Goal: Task Accomplishment & Management: Manage account settings

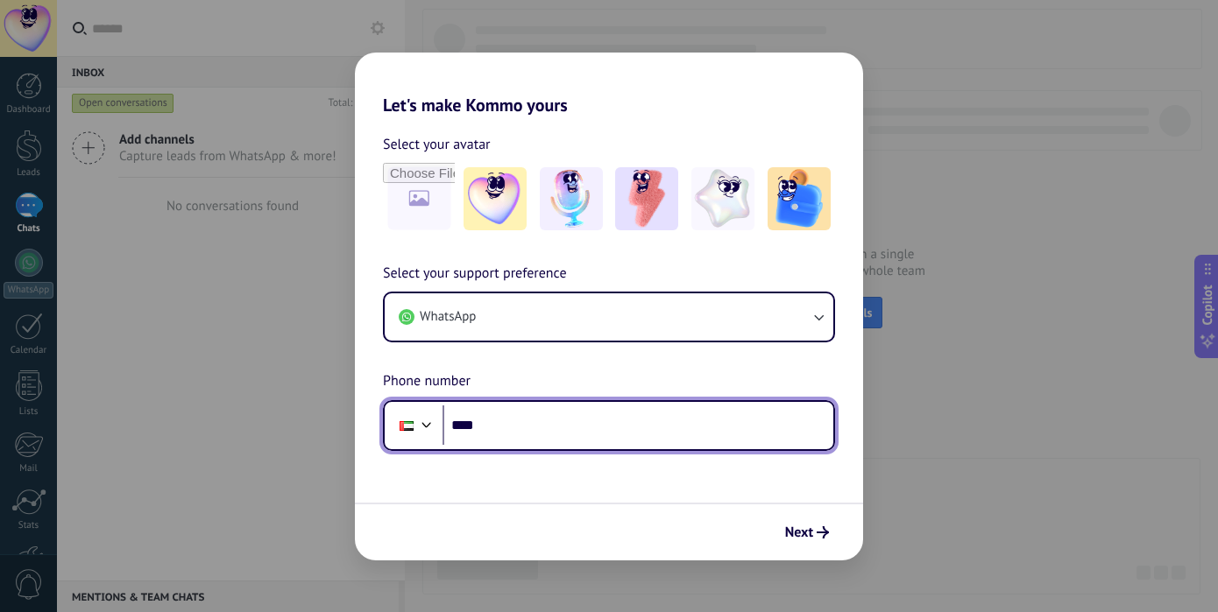
click at [593, 419] on input "****" at bounding box center [637, 426] width 391 height 40
type input "**********"
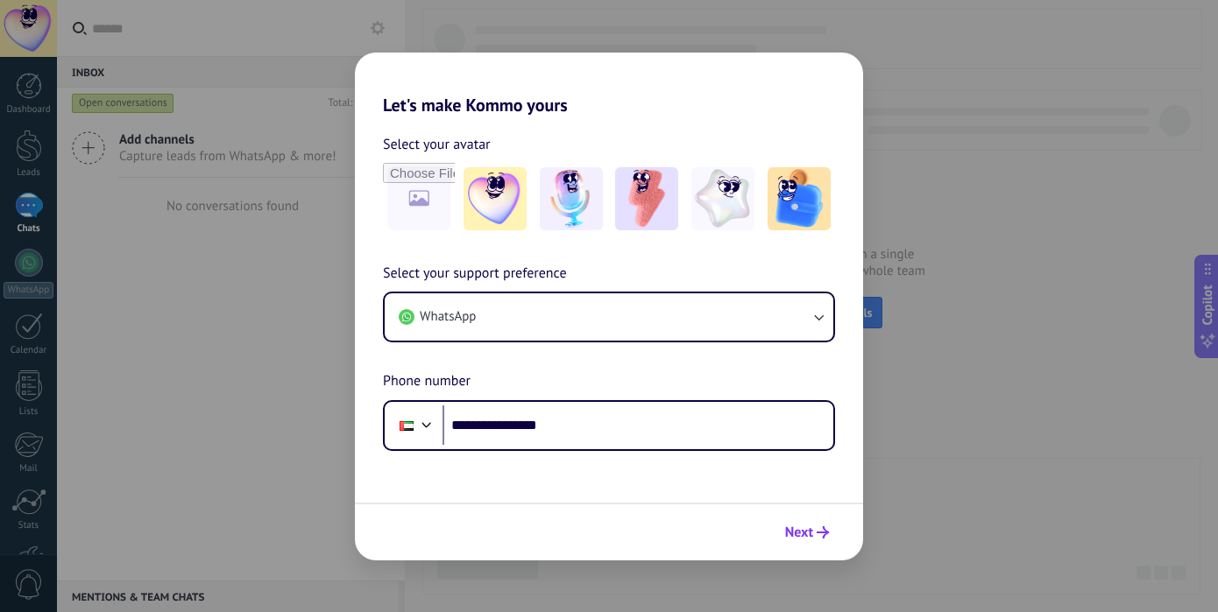
click at [808, 533] on span "Next" at bounding box center [799, 532] width 28 height 12
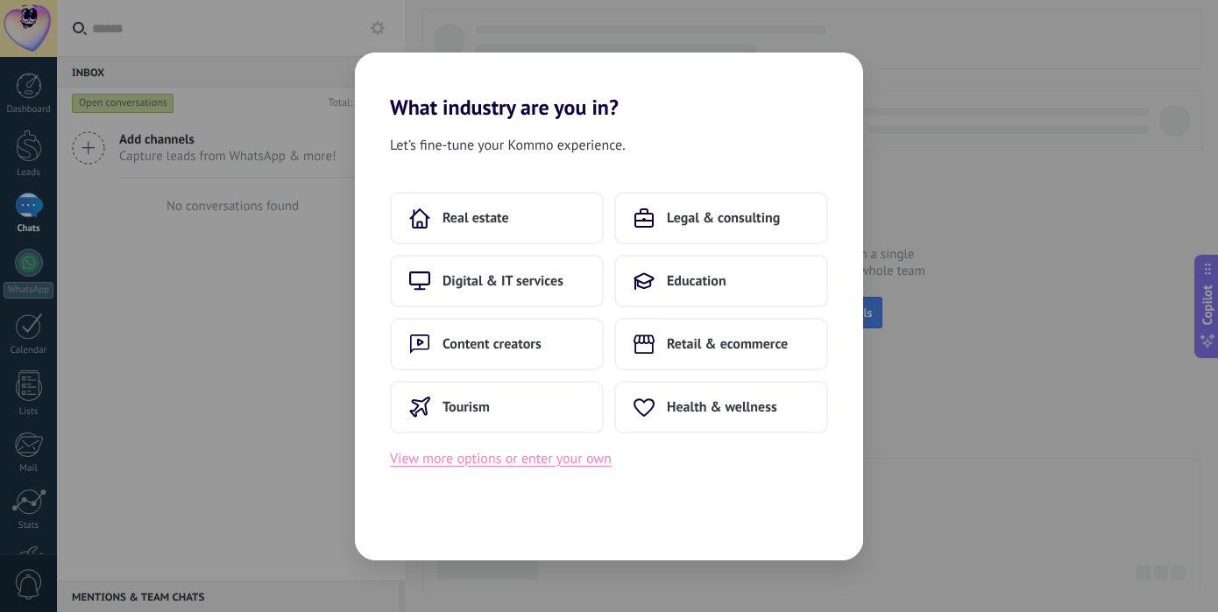
click at [538, 460] on button "View more options or enter your own" at bounding box center [501, 459] width 222 height 23
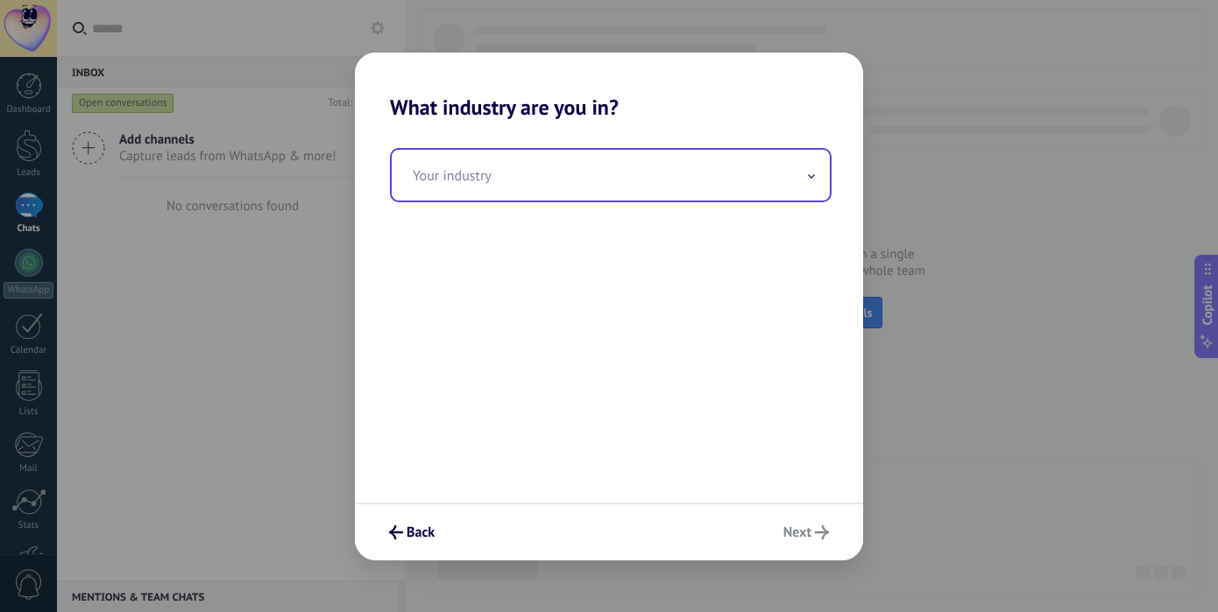
click at [533, 180] on input "text" at bounding box center [611, 175] width 438 height 51
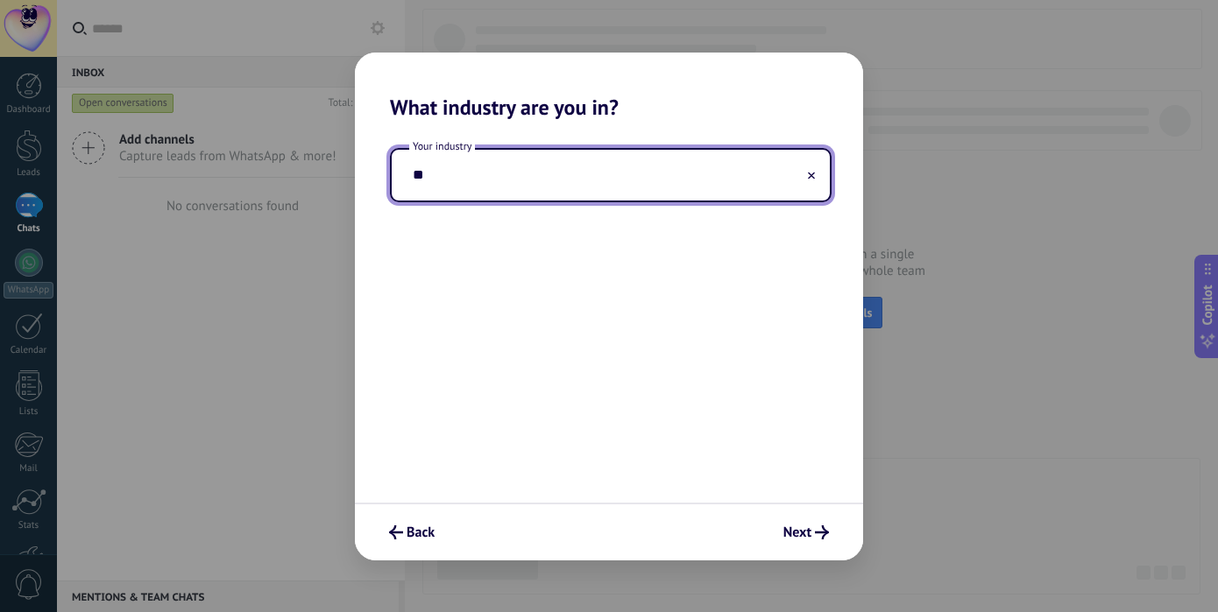
type input "*"
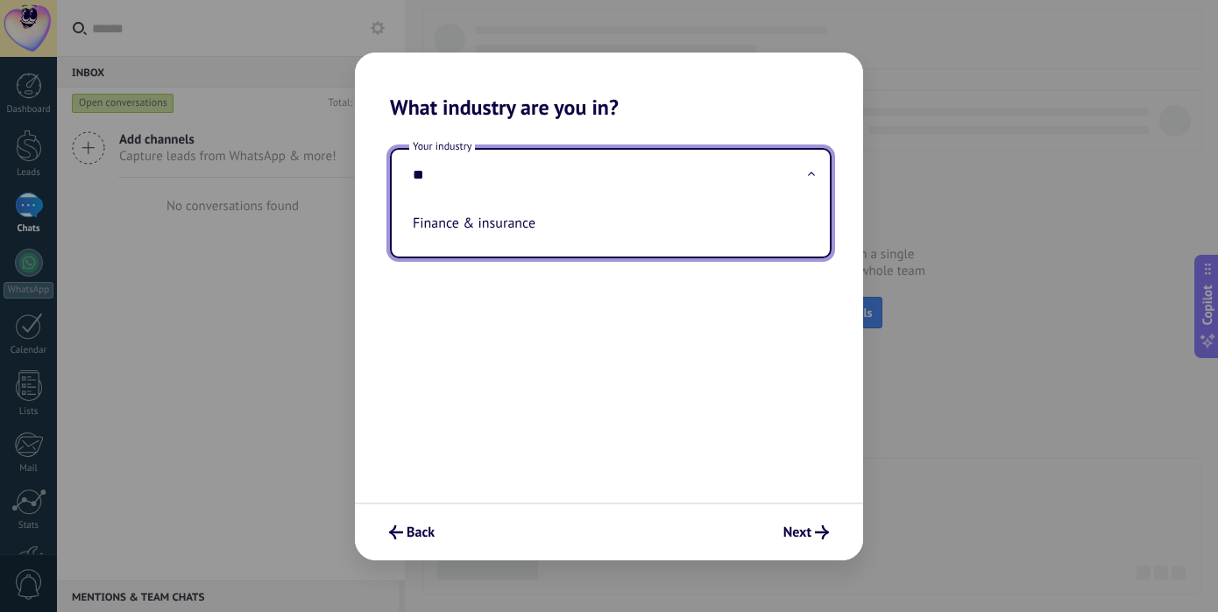
type input "*"
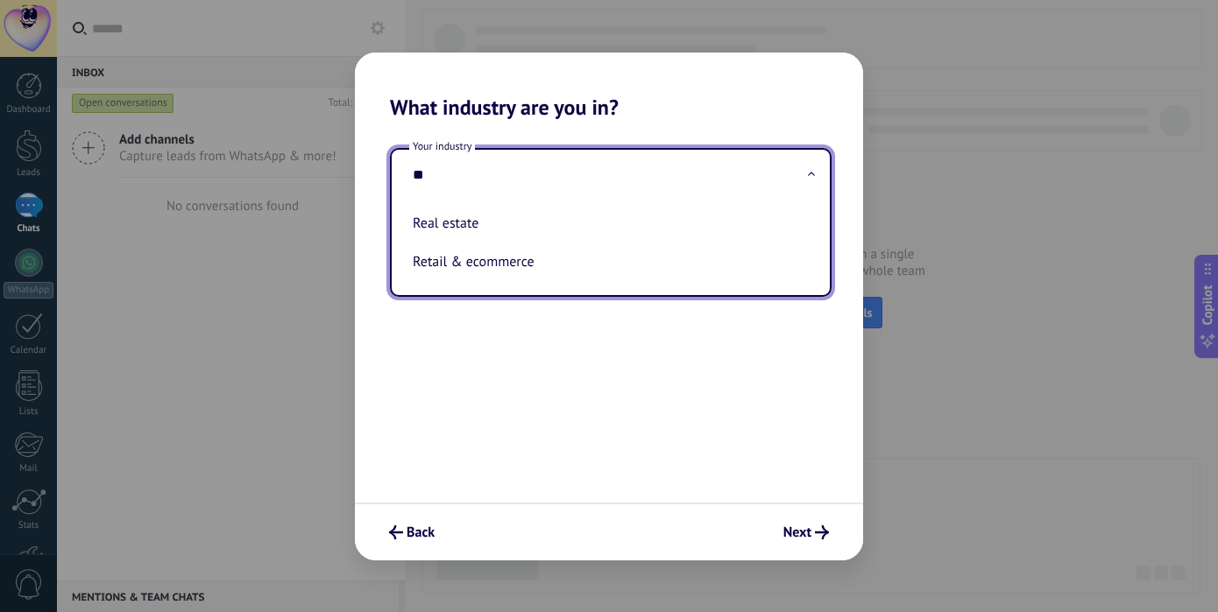
type input "*"
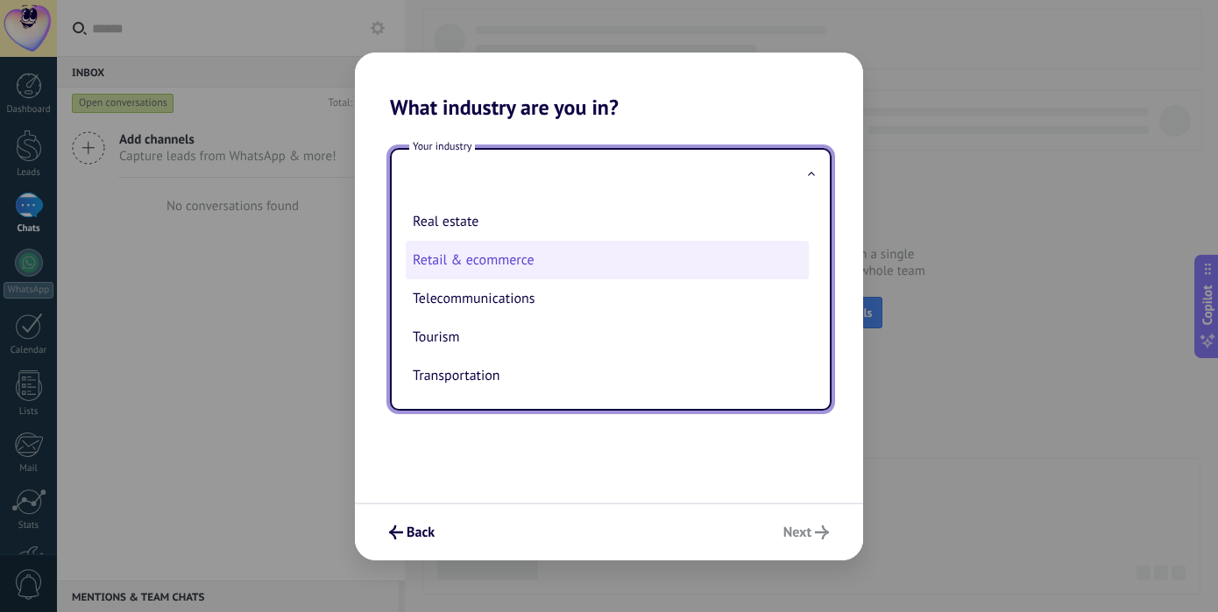
scroll to position [464, 0]
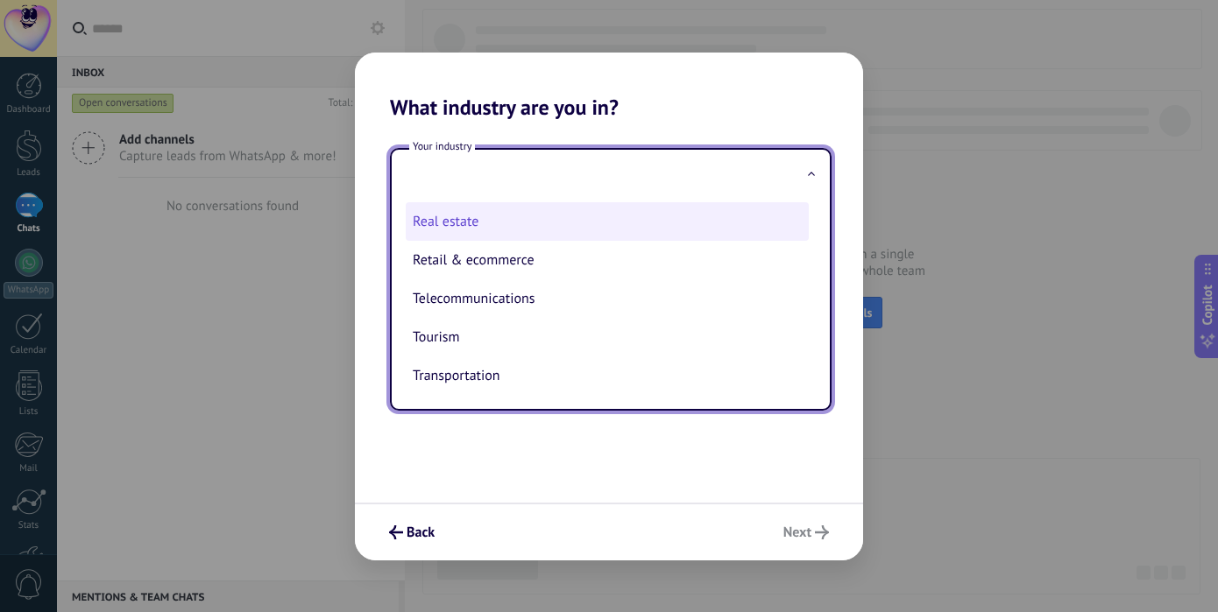
click at [505, 234] on li "Real estate" at bounding box center [607, 221] width 403 height 39
type input "**********"
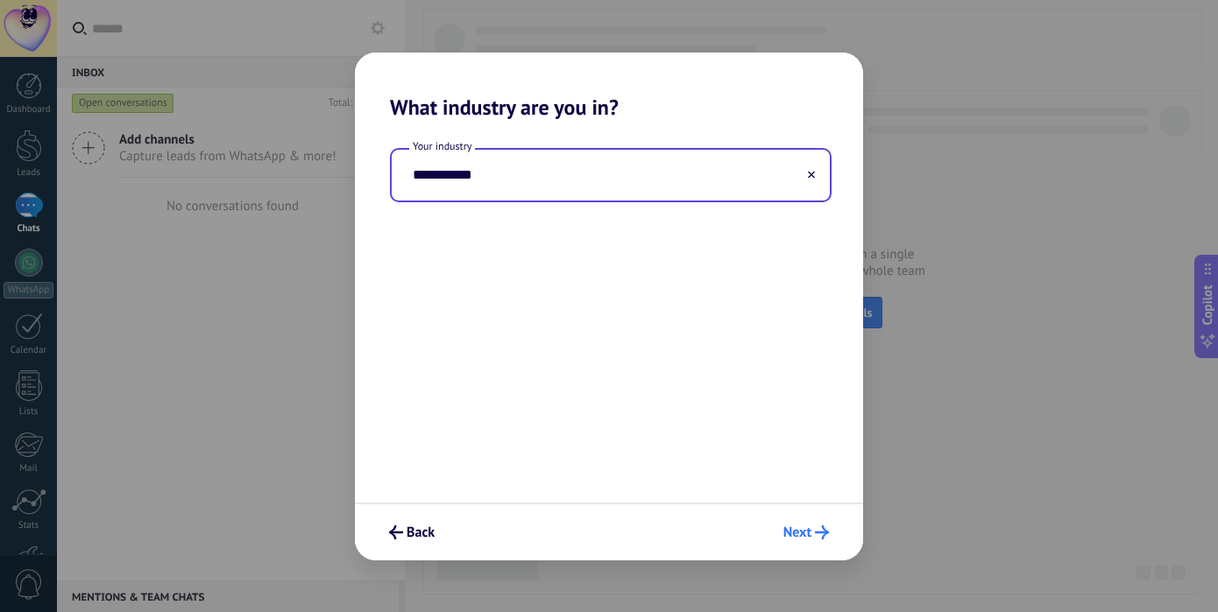
click at [812, 530] on span "Next" at bounding box center [806, 533] width 46 height 14
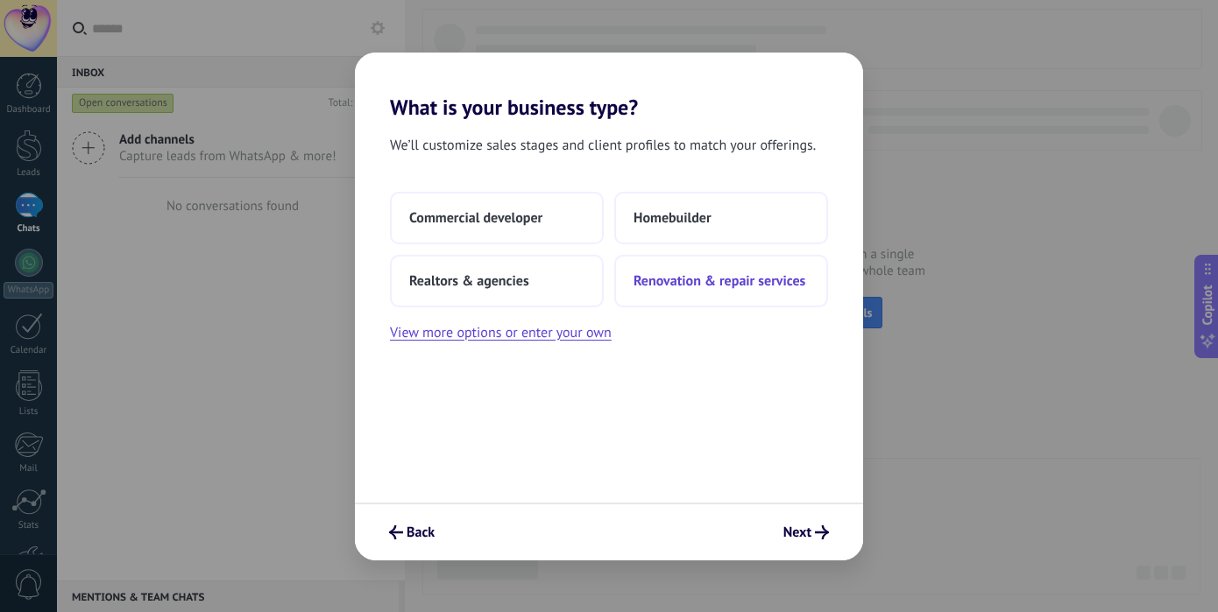
click at [695, 286] on span "Renovation & repair services" at bounding box center [719, 281] width 172 height 18
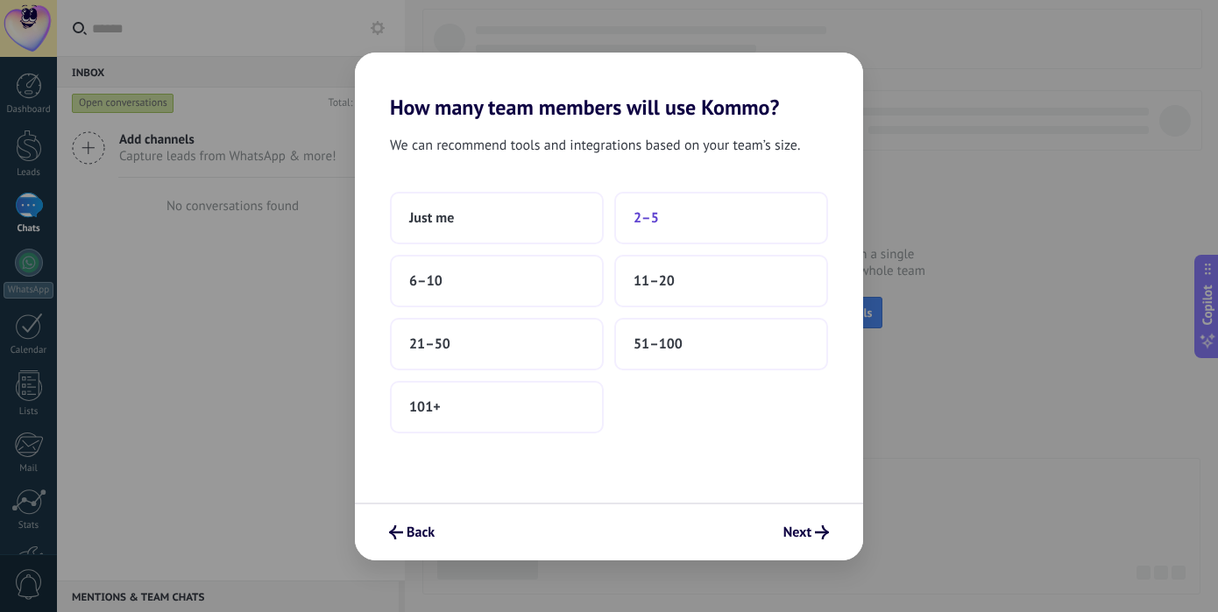
click at [663, 213] on button "2–5" at bounding box center [721, 218] width 214 height 53
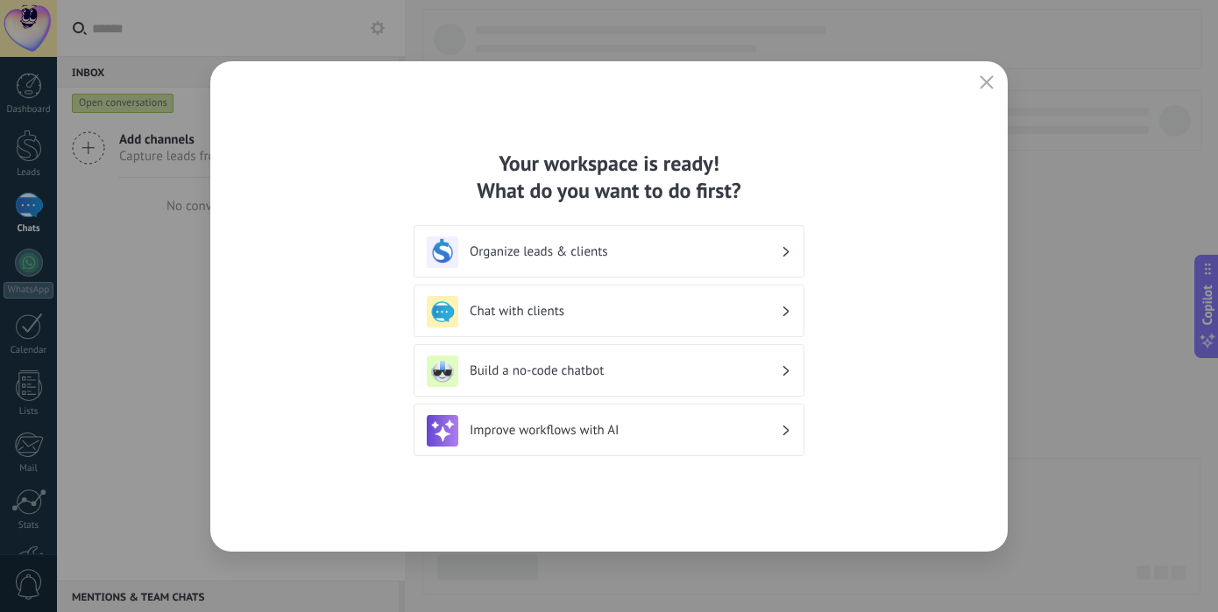
click at [671, 263] on div "Organize leads & clients" at bounding box center [609, 253] width 364 height 32
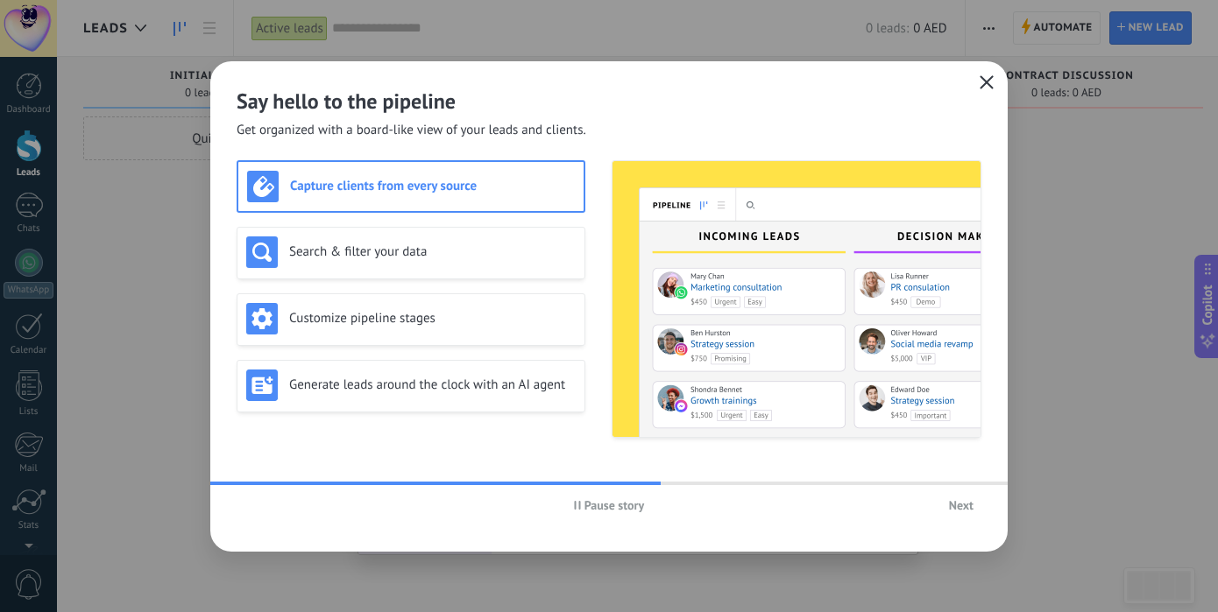
click at [984, 72] on button "button" at bounding box center [986, 83] width 23 height 25
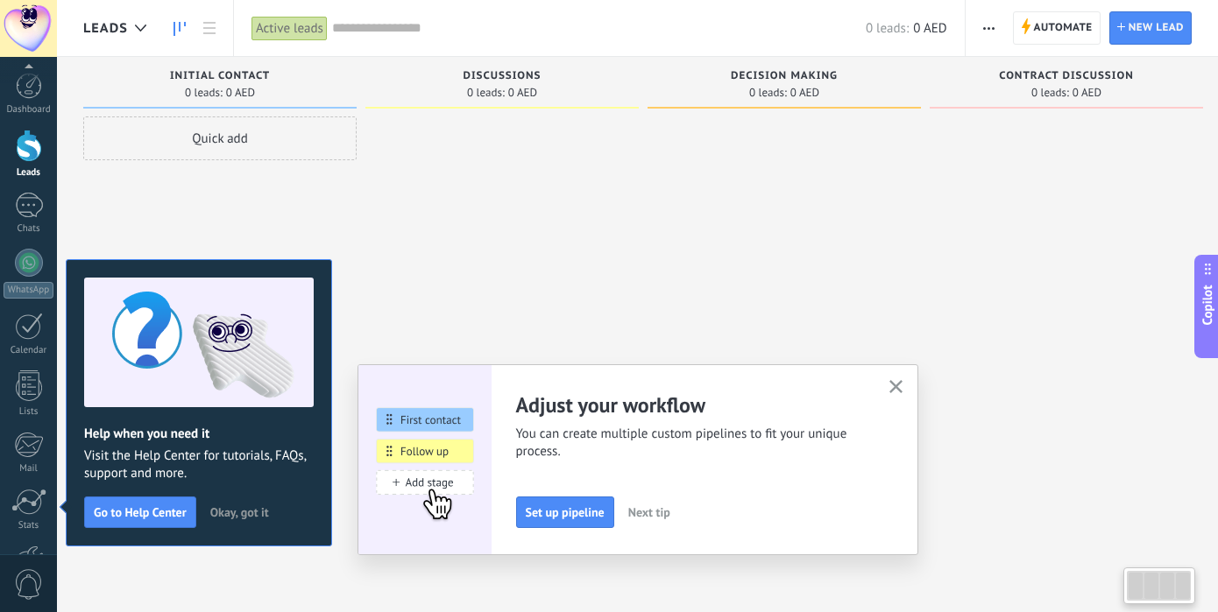
scroll to position [117, 0]
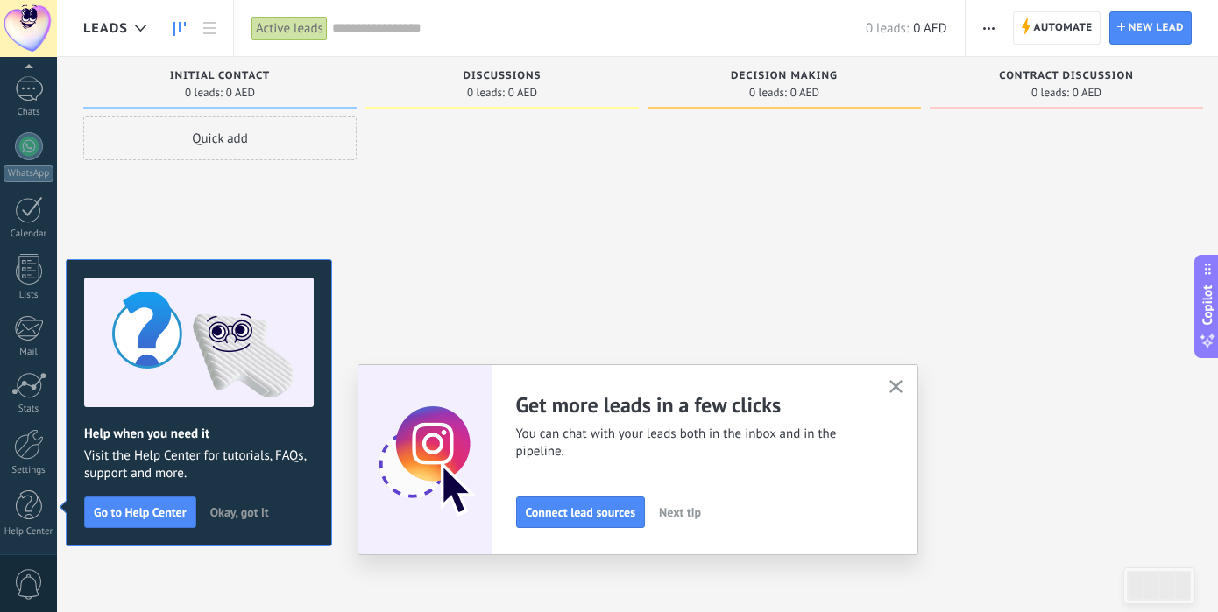
click at [898, 383] on icon "button" at bounding box center [895, 386] width 13 height 13
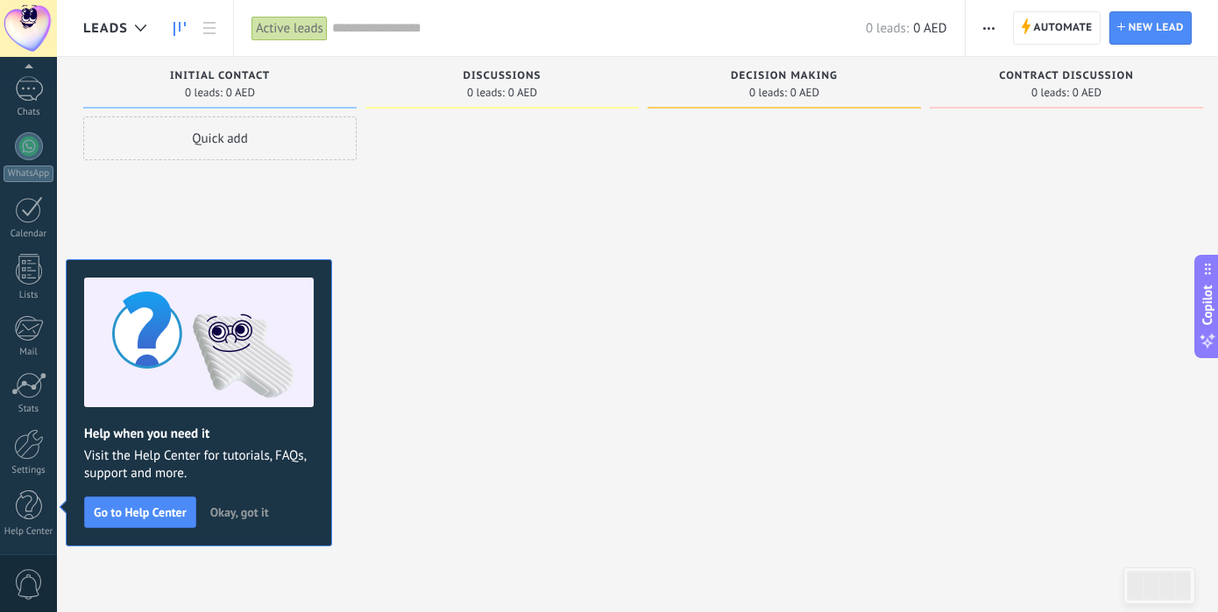
scroll to position [0, 0]
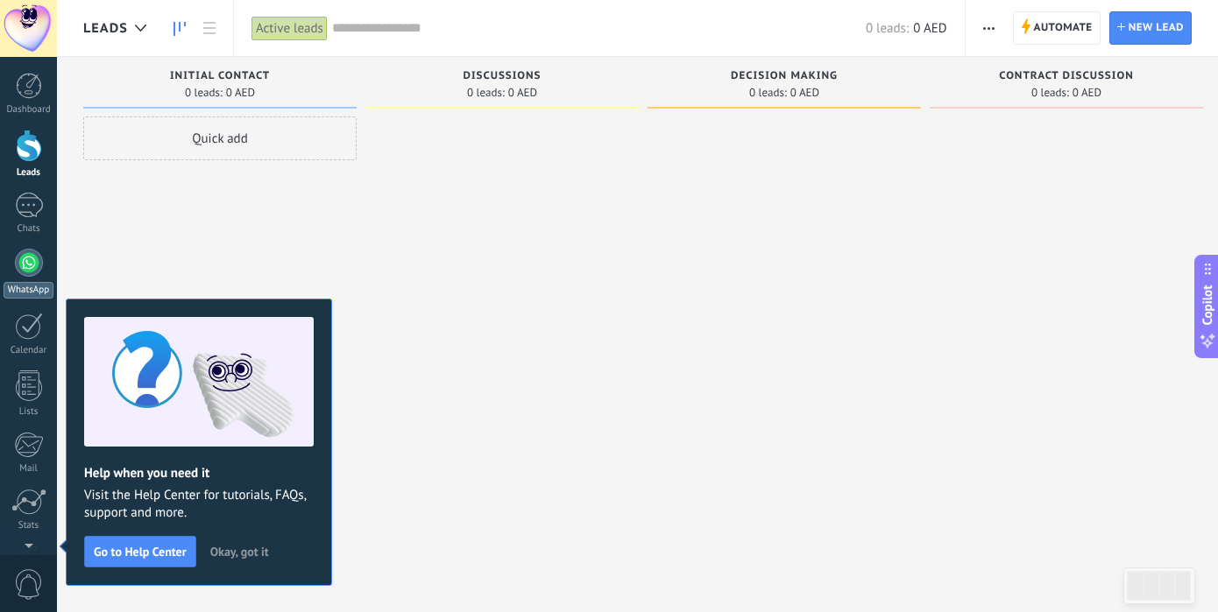
click at [27, 277] on link "WhatsApp" at bounding box center [28, 274] width 57 height 50
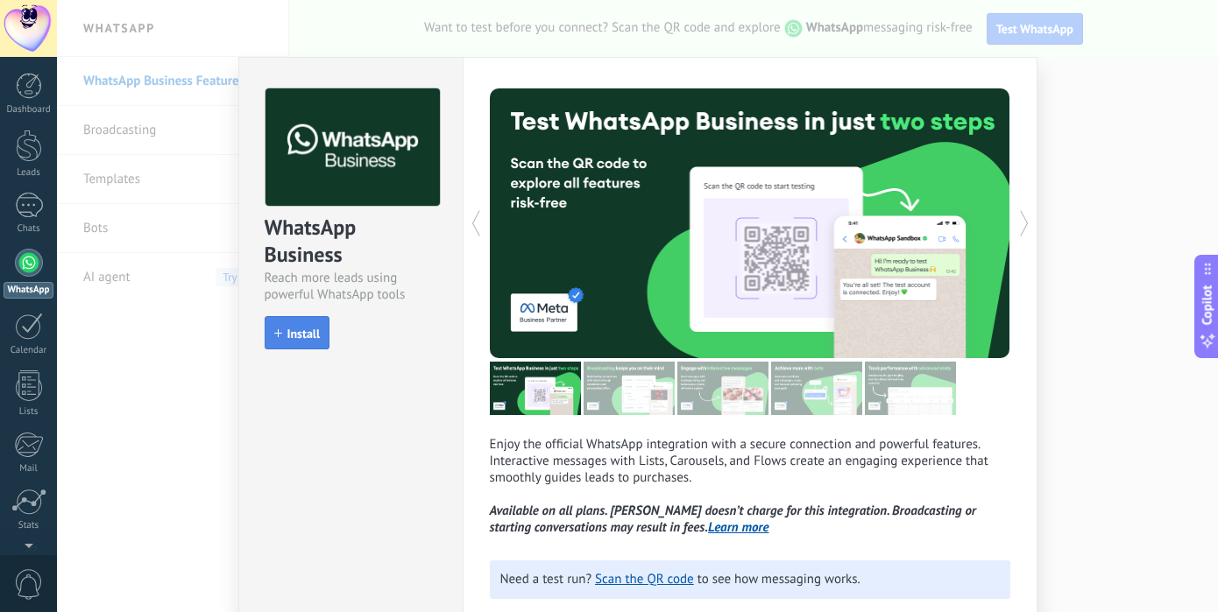
click at [298, 328] on span "Install" at bounding box center [303, 334] width 33 height 12
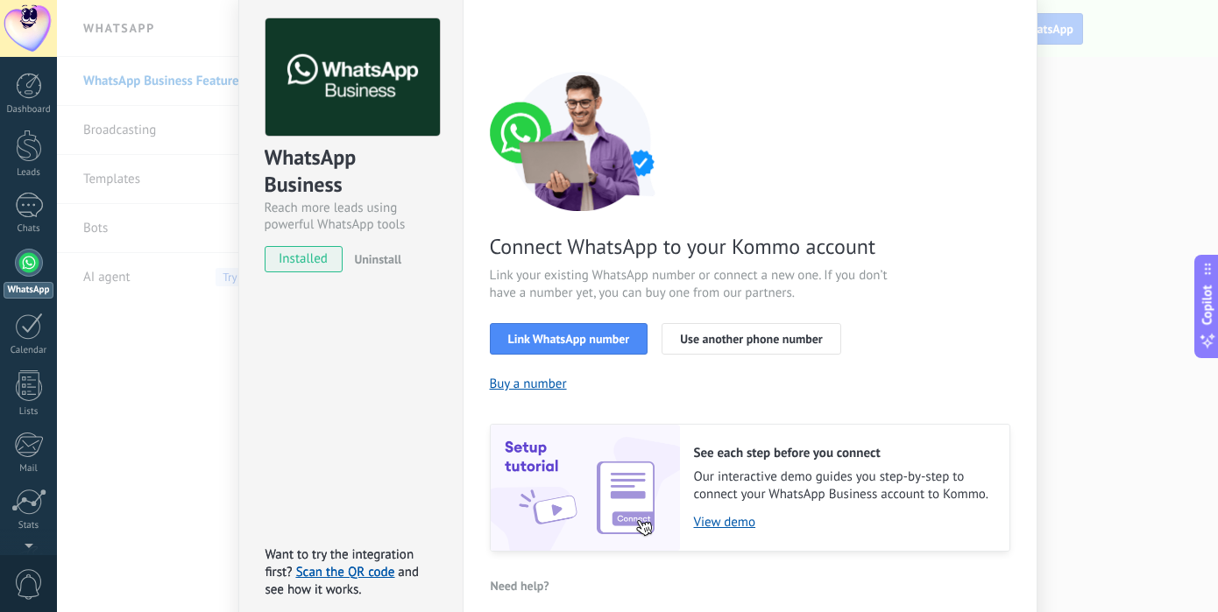
scroll to position [75, 0]
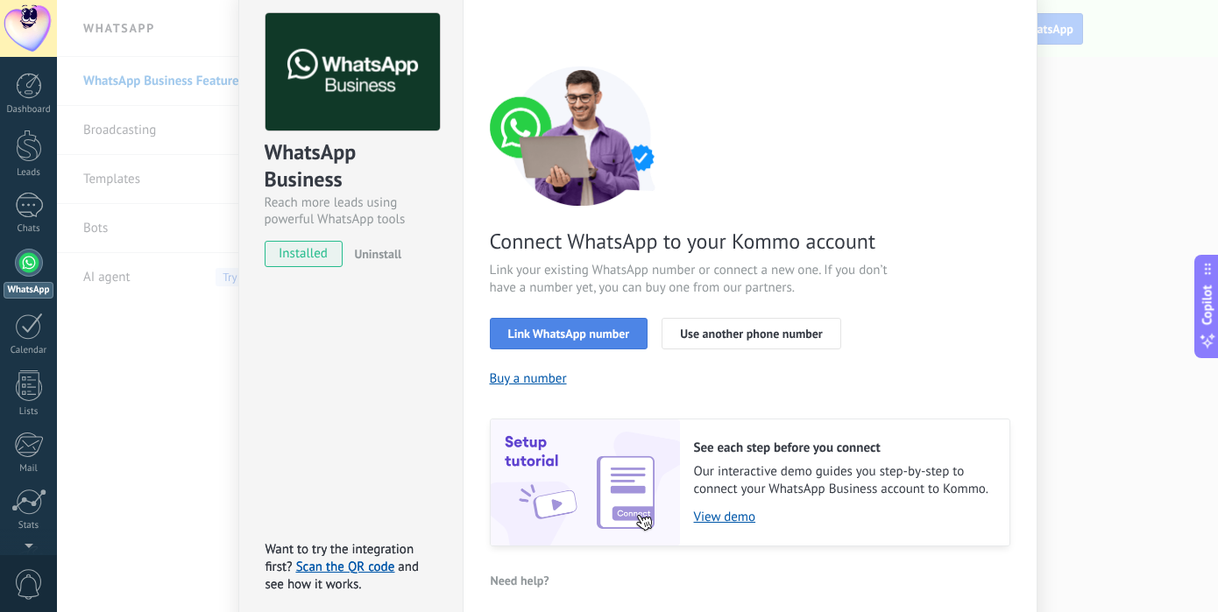
click at [584, 332] on span "Link WhatsApp number" at bounding box center [569, 334] width 122 height 12
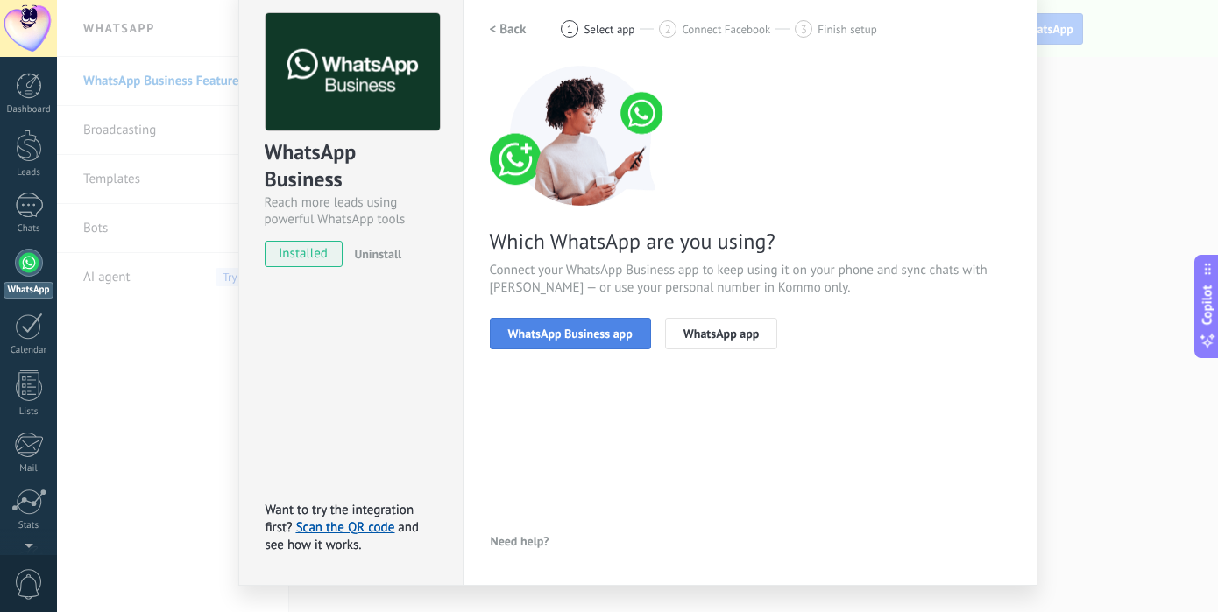
click at [604, 331] on span "WhatsApp Business app" at bounding box center [570, 334] width 124 height 12
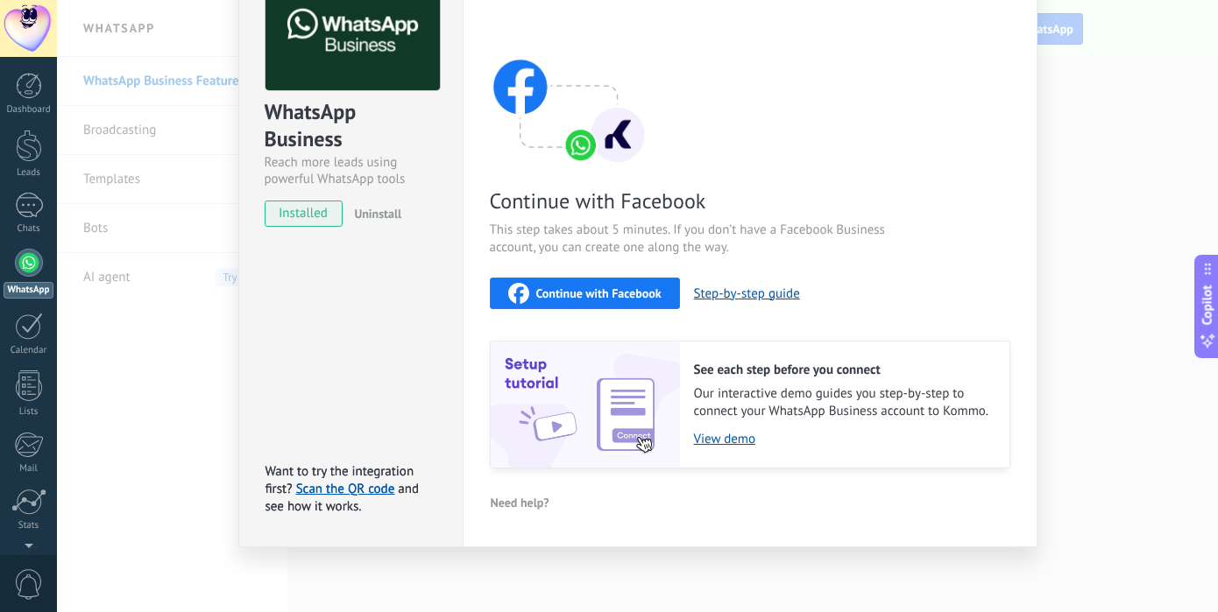
scroll to position [115, 0]
click at [713, 297] on button "Step-by-step guide" at bounding box center [747, 294] width 106 height 17
click at [1084, 304] on div "WhatsApp Business Reach more leads using powerful WhatsApp tools installed Unin…" at bounding box center [637, 306] width 1161 height 612
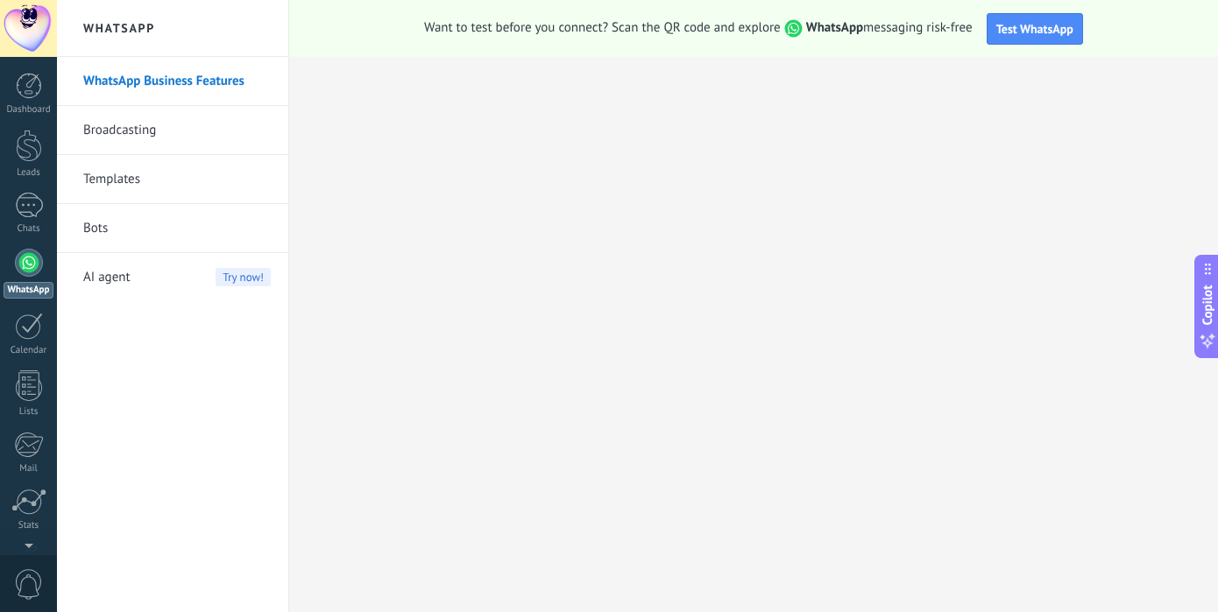
scroll to position [0, 0]
click at [32, 156] on div at bounding box center [29, 146] width 26 height 32
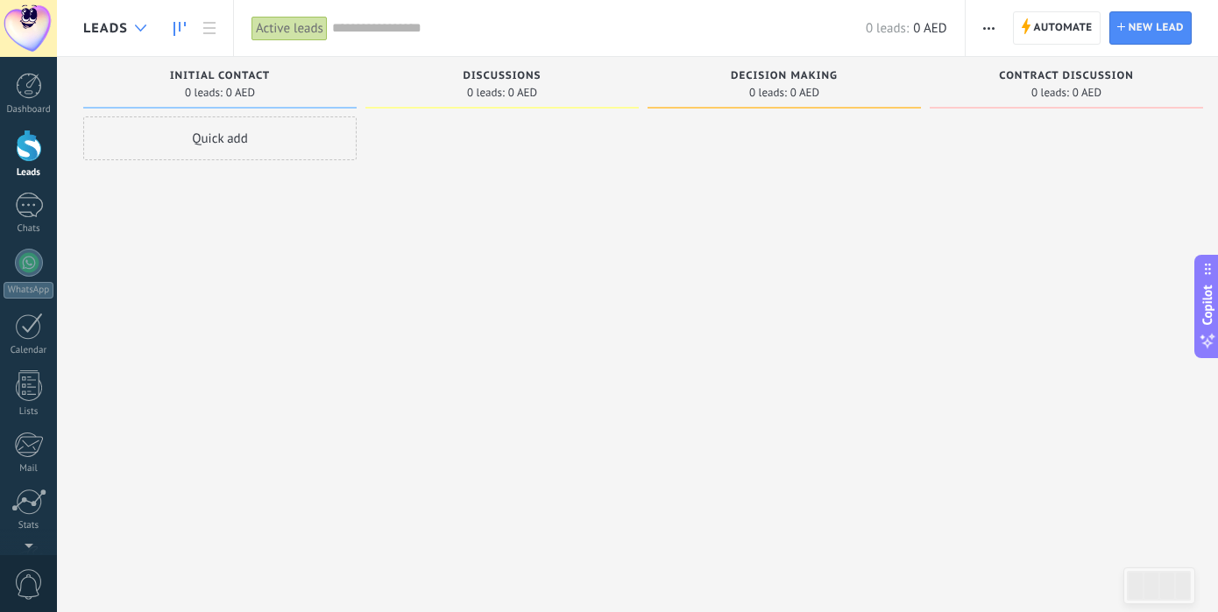
click at [148, 27] on div at bounding box center [140, 28] width 29 height 34
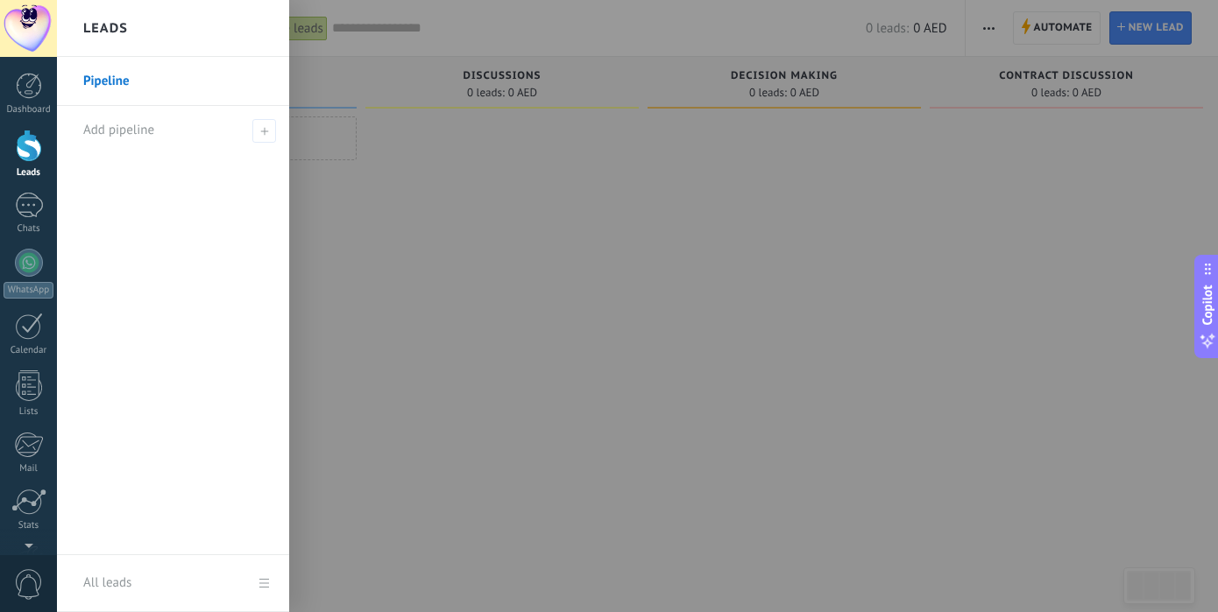
click at [507, 280] on div at bounding box center [666, 306] width 1218 height 612
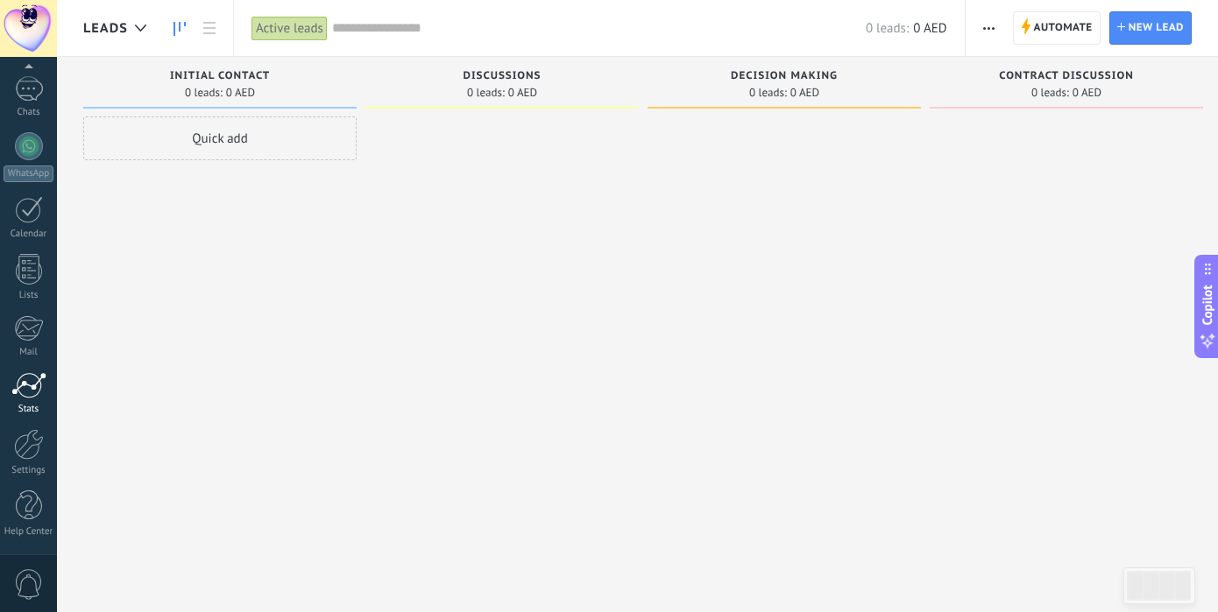
scroll to position [117, 0]
click at [30, 453] on div at bounding box center [29, 444] width 30 height 31
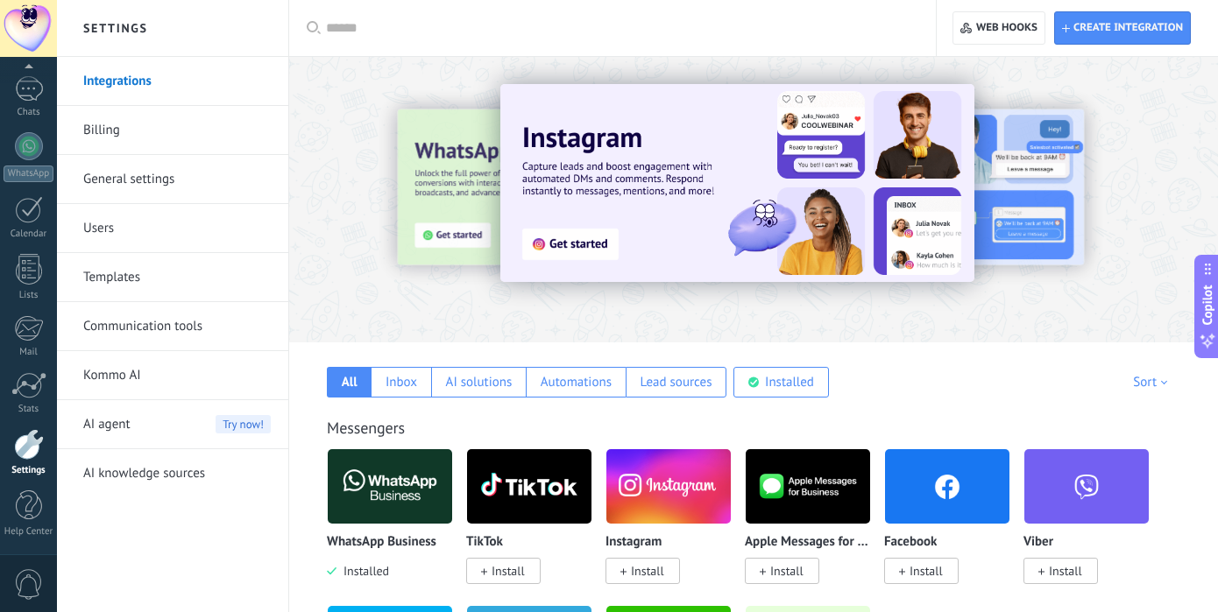
click at [137, 227] on link "Users" at bounding box center [176, 228] width 187 height 49
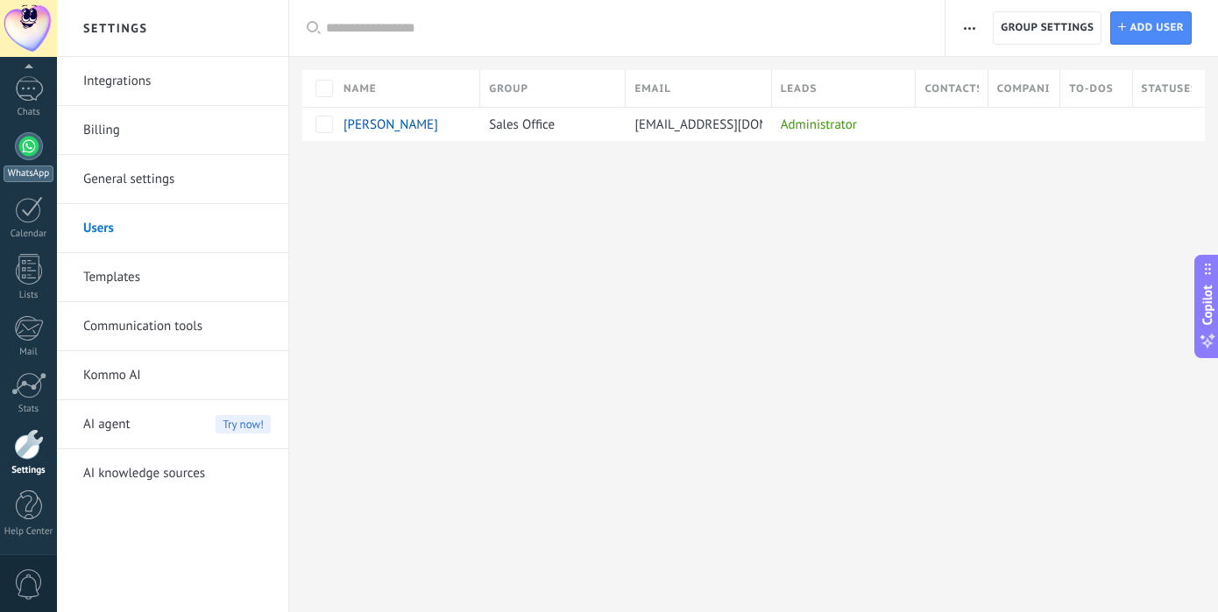
click at [44, 166] on div "WhatsApp" at bounding box center [29, 174] width 50 height 17
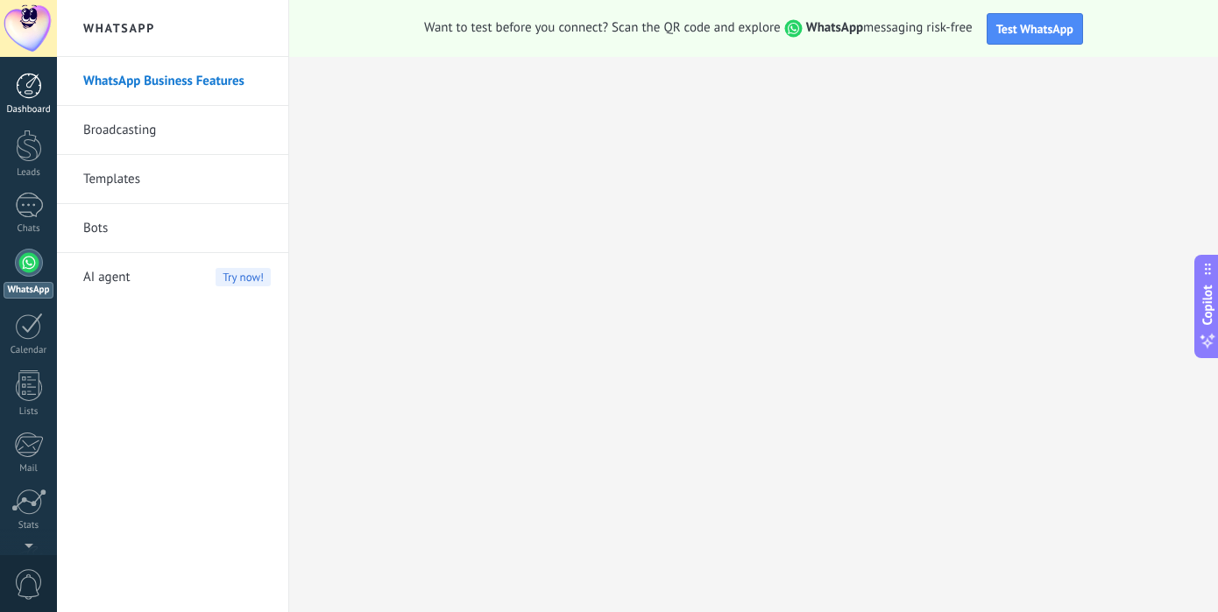
click at [26, 104] on div "Dashboard" at bounding box center [29, 109] width 51 height 11
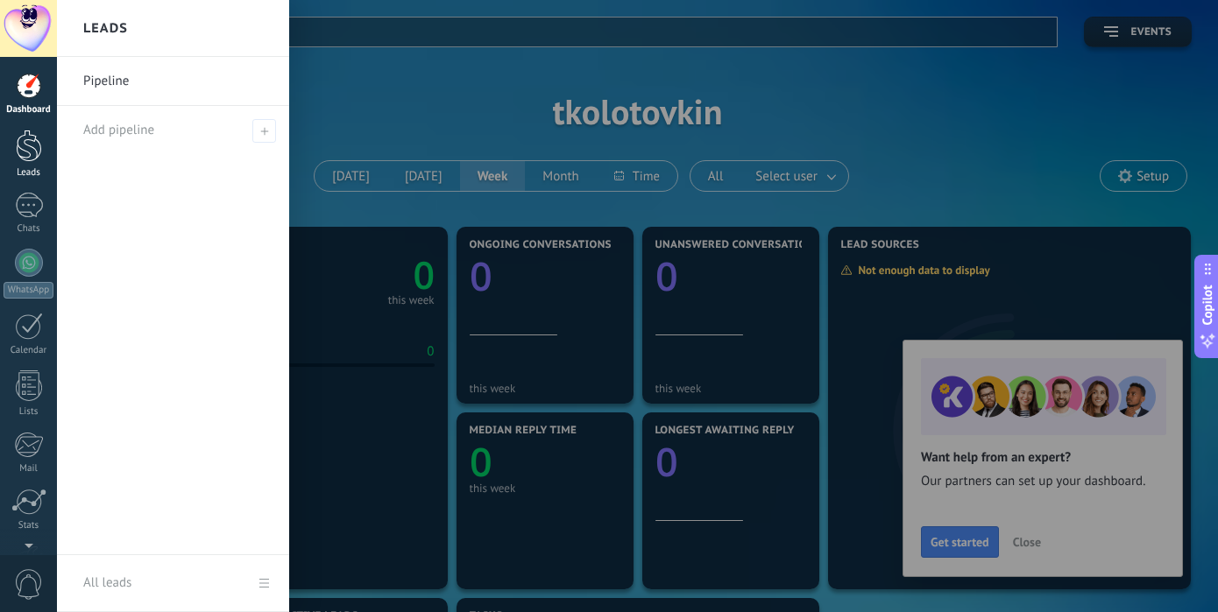
click at [28, 148] on div at bounding box center [29, 146] width 26 height 32
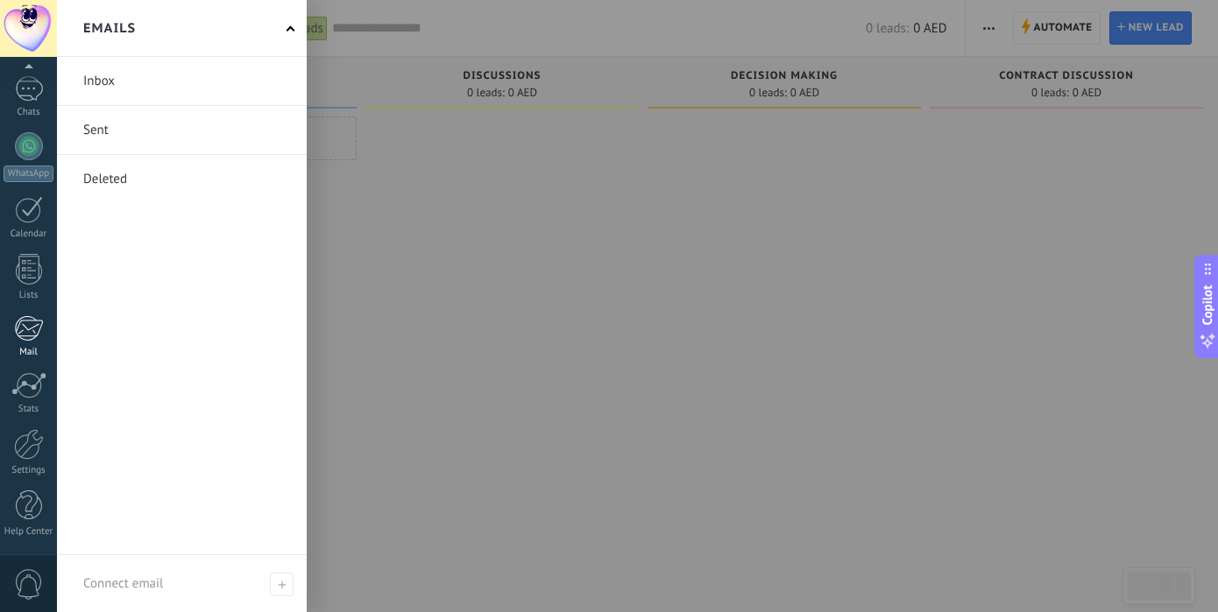
scroll to position [117, 0]
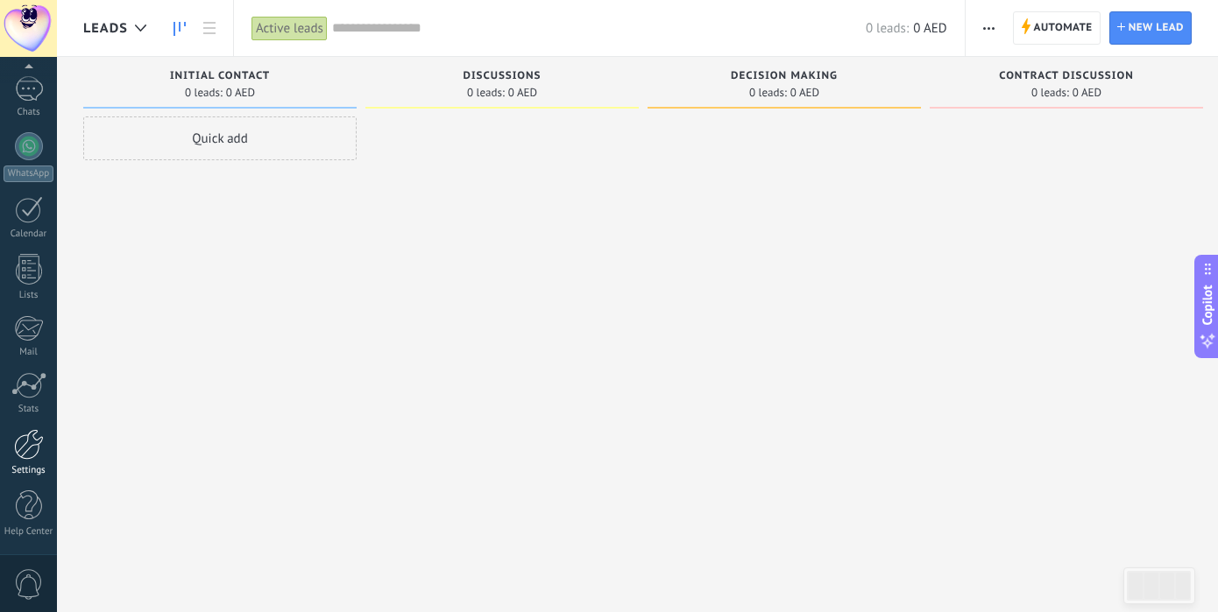
click at [29, 454] on div at bounding box center [29, 444] width 30 height 31
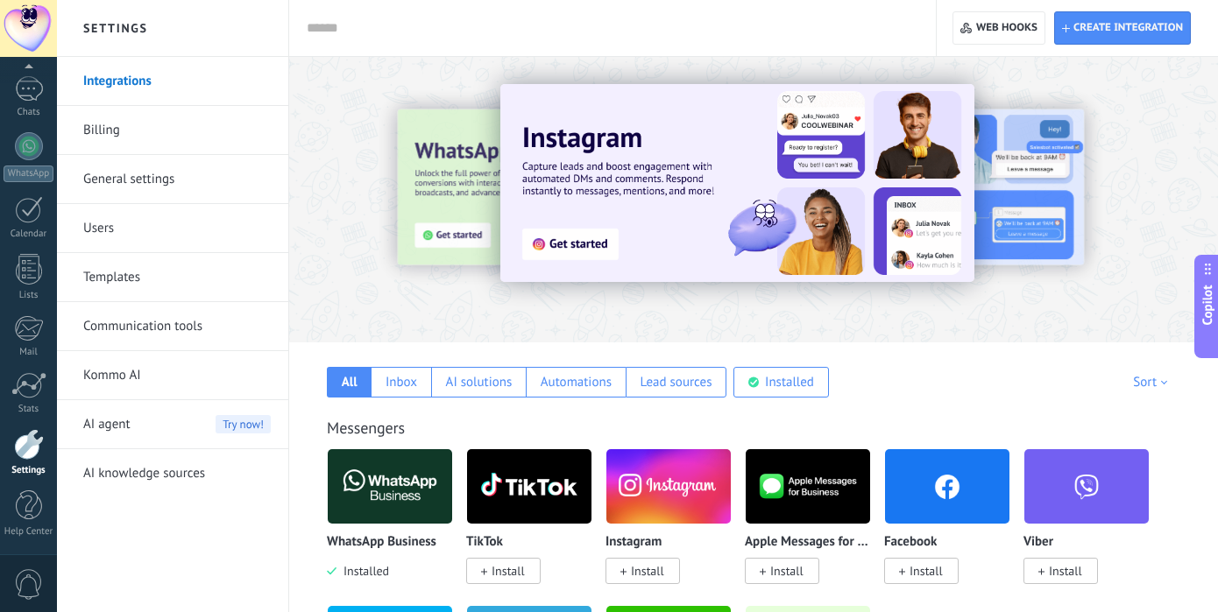
click at [173, 227] on link "Users" at bounding box center [176, 228] width 187 height 49
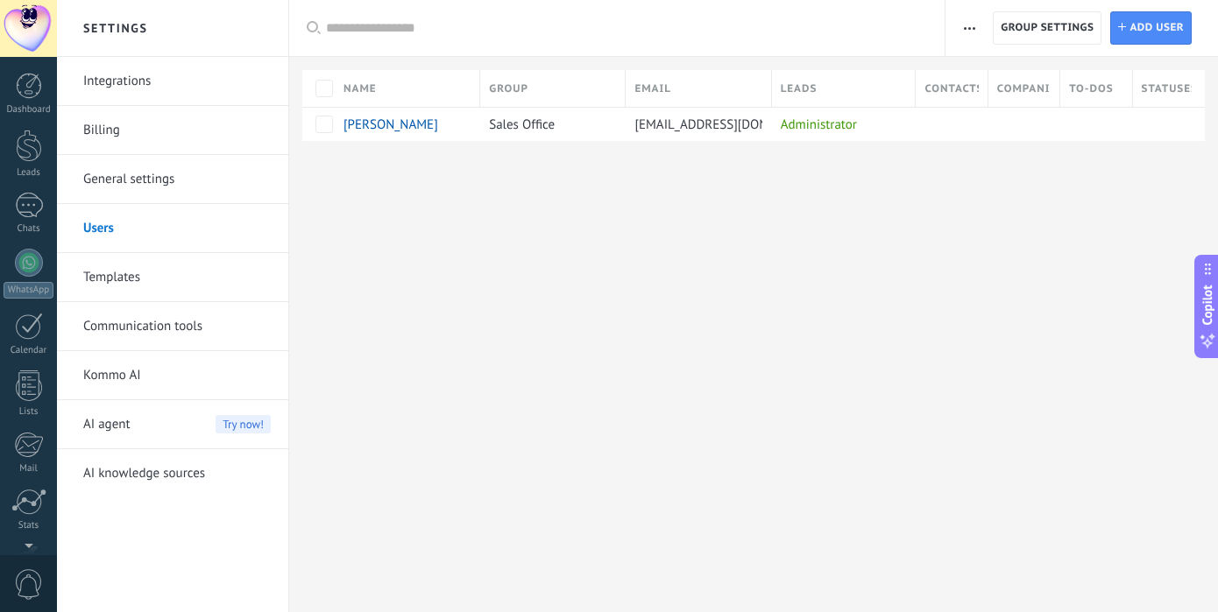
click at [23, 29] on div at bounding box center [28, 28] width 57 height 57
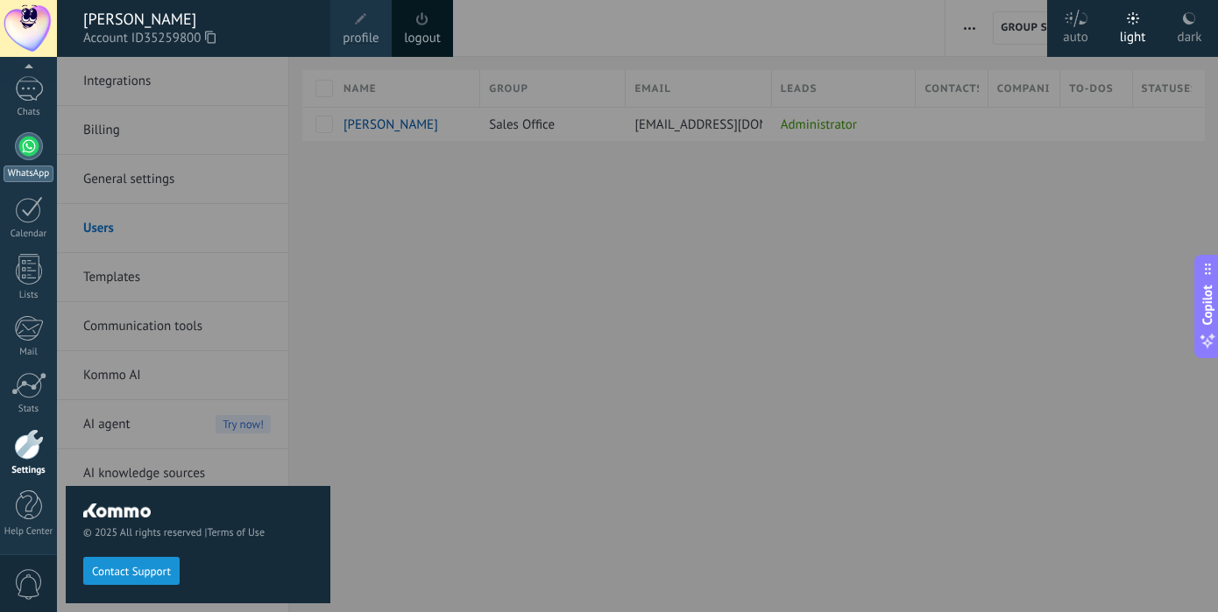
scroll to position [117, 0]
click at [29, 451] on div at bounding box center [29, 444] width 30 height 31
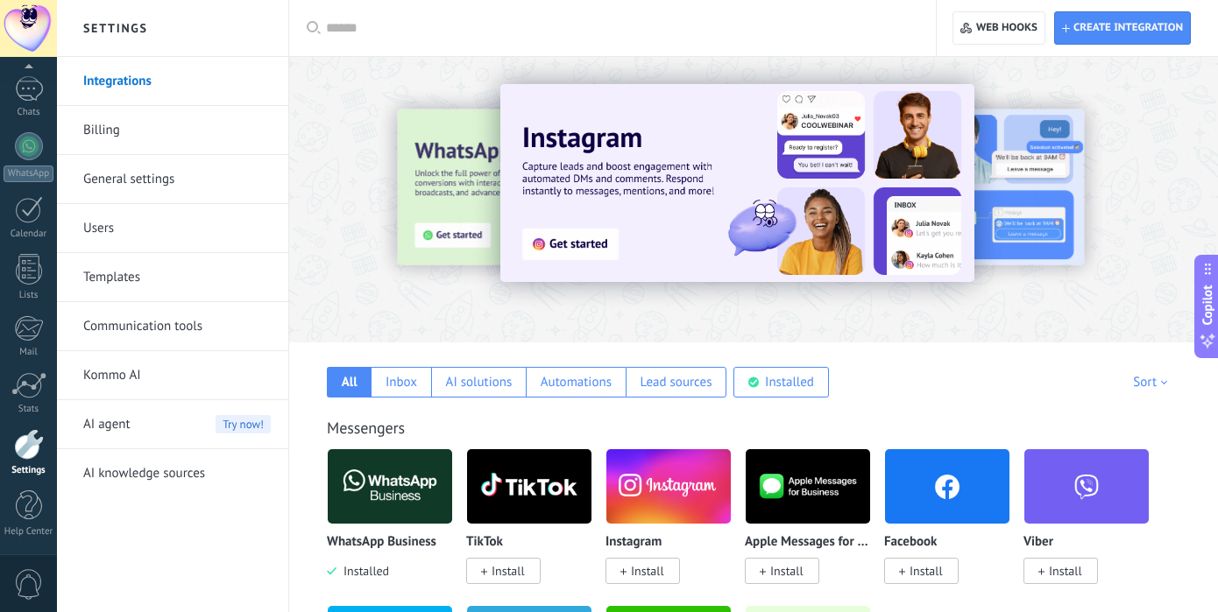
click at [138, 89] on link "Integrations" at bounding box center [176, 81] width 187 height 49
click at [162, 96] on link "Integrations" at bounding box center [176, 81] width 187 height 49
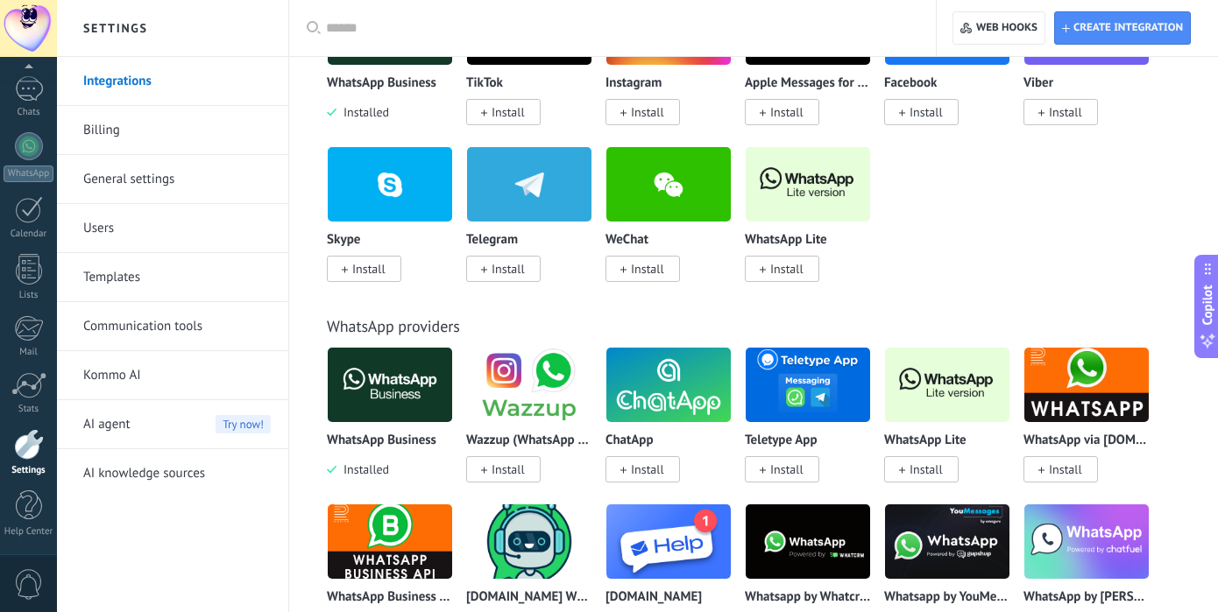
scroll to position [463, 0]
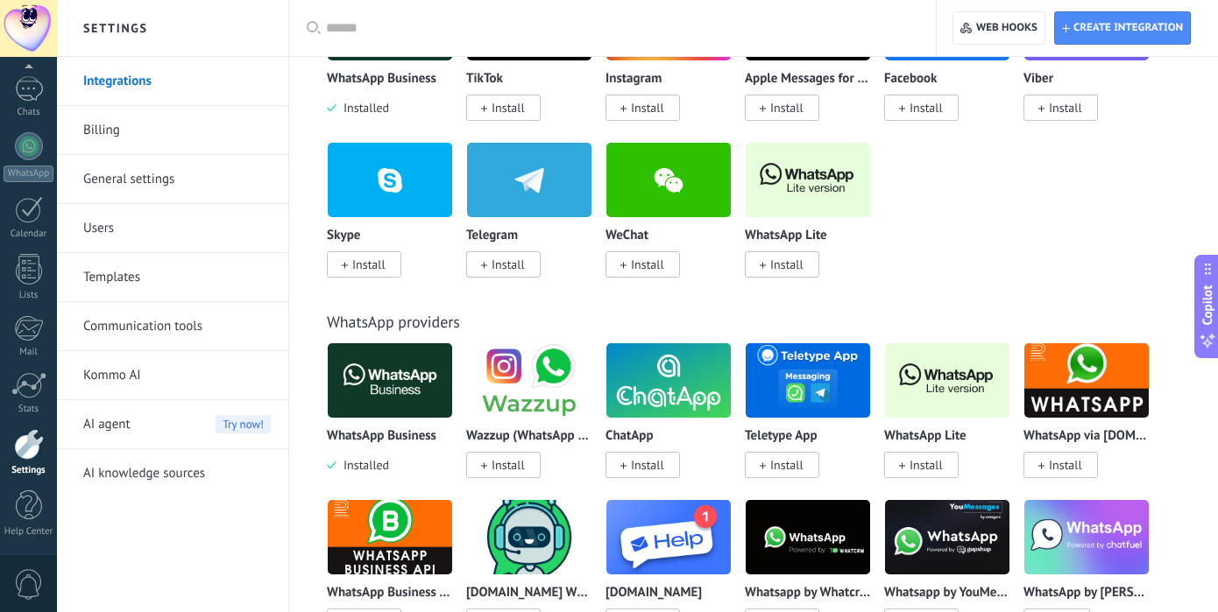
click at [512, 456] on span "Install" at bounding box center [503, 465] width 74 height 26
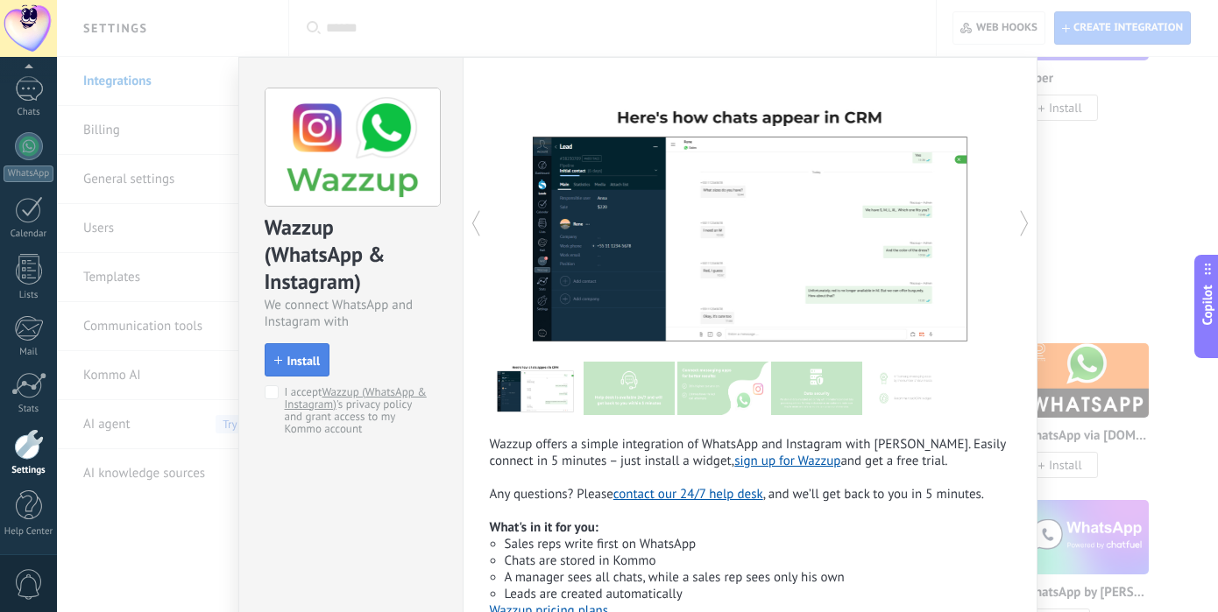
click at [294, 363] on span "Install" at bounding box center [303, 361] width 33 height 12
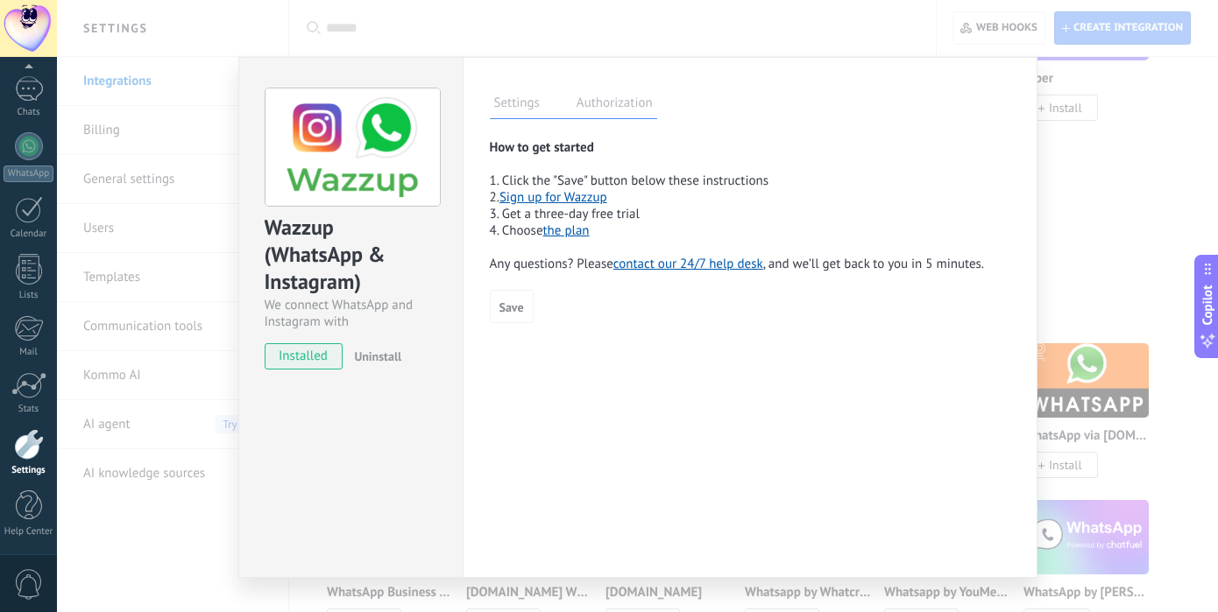
click at [1135, 160] on div "Wazzup (WhatsApp & Instagram) We connect WhatsApp and Instagram with Kommo inst…" at bounding box center [637, 306] width 1161 height 612
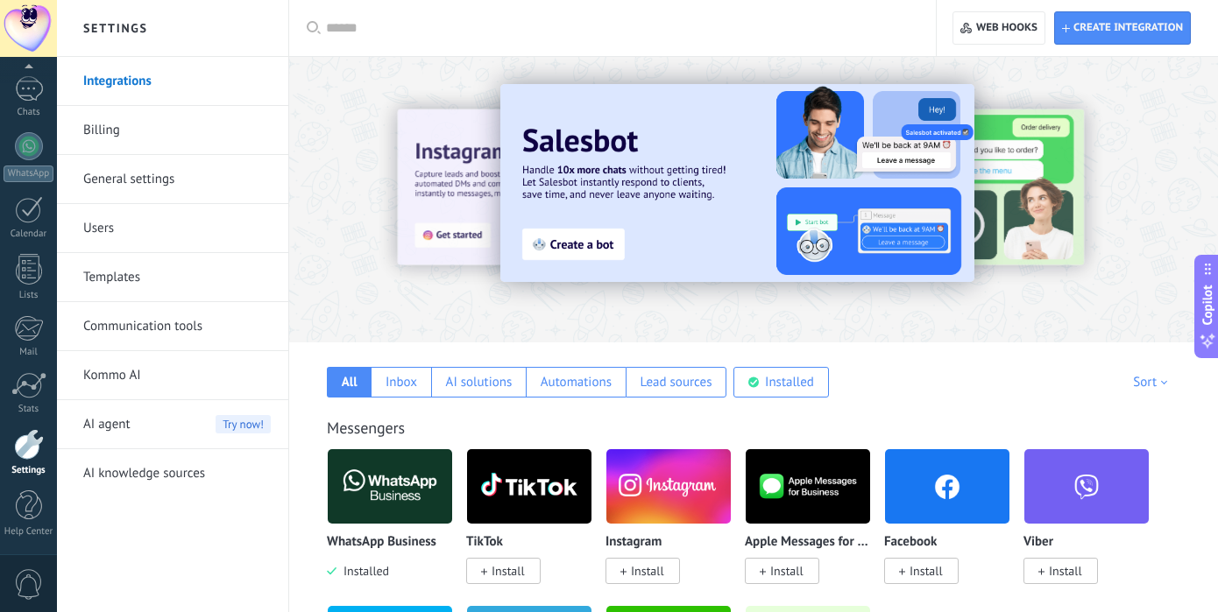
scroll to position [0, 0]
click at [131, 232] on link "Users" at bounding box center [176, 228] width 187 height 49
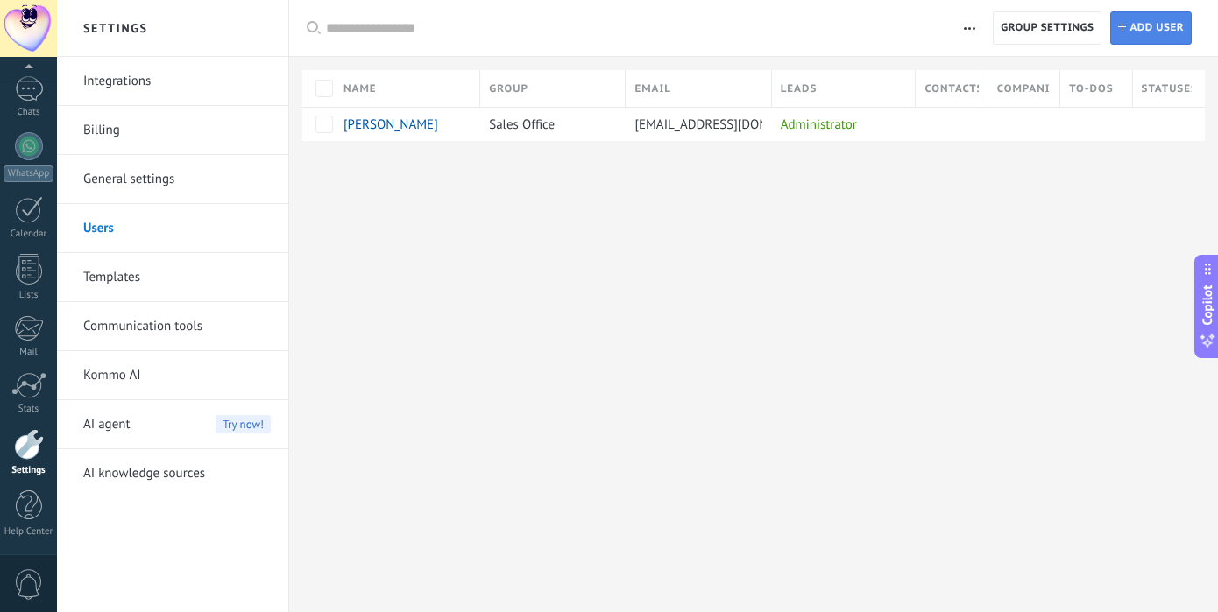
click at [1137, 37] on span "Add user" at bounding box center [1156, 28] width 54 height 32
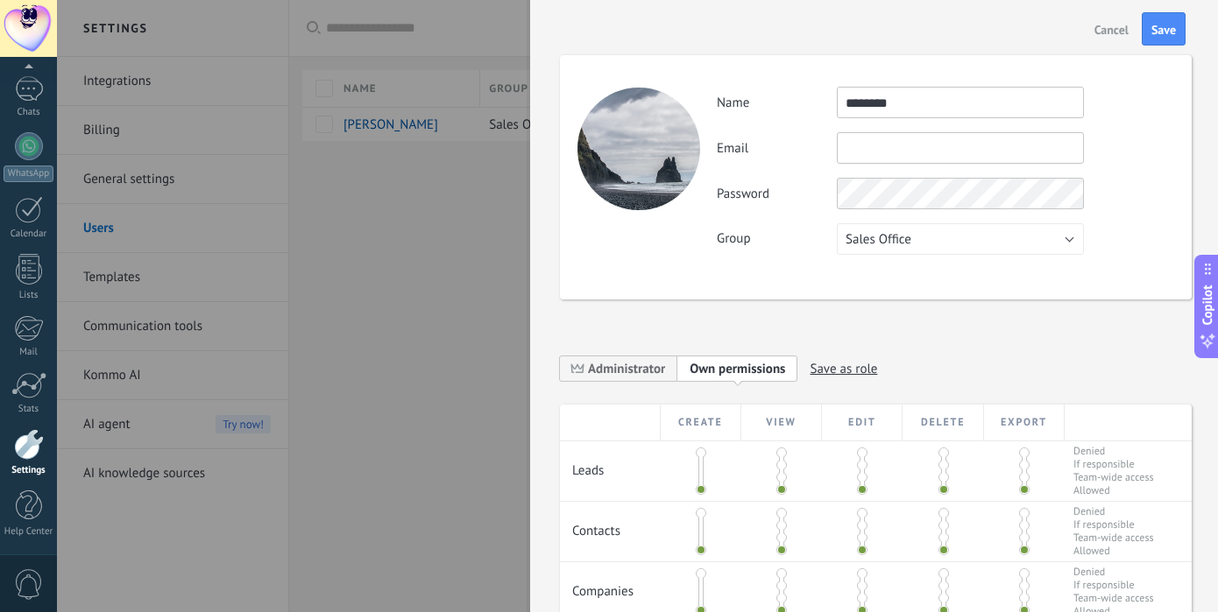
type input "********"
paste input "**********"
type input "**********"
click at [798, 127] on div "**********" at bounding box center [945, 171] width 456 height 168
click at [1116, 167] on div "**********" at bounding box center [945, 171] width 456 height 168
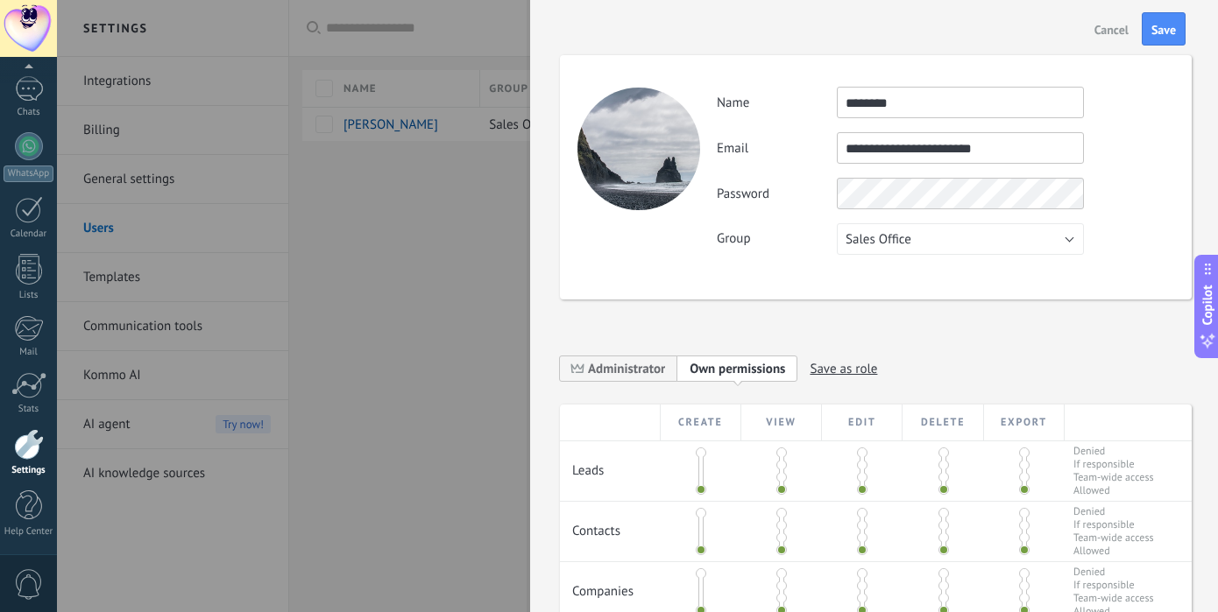
click at [978, 102] on input "********" at bounding box center [960, 103] width 247 height 32
type input "**********"
click at [787, 310] on div "**********" at bounding box center [876, 490] width 632 height 940
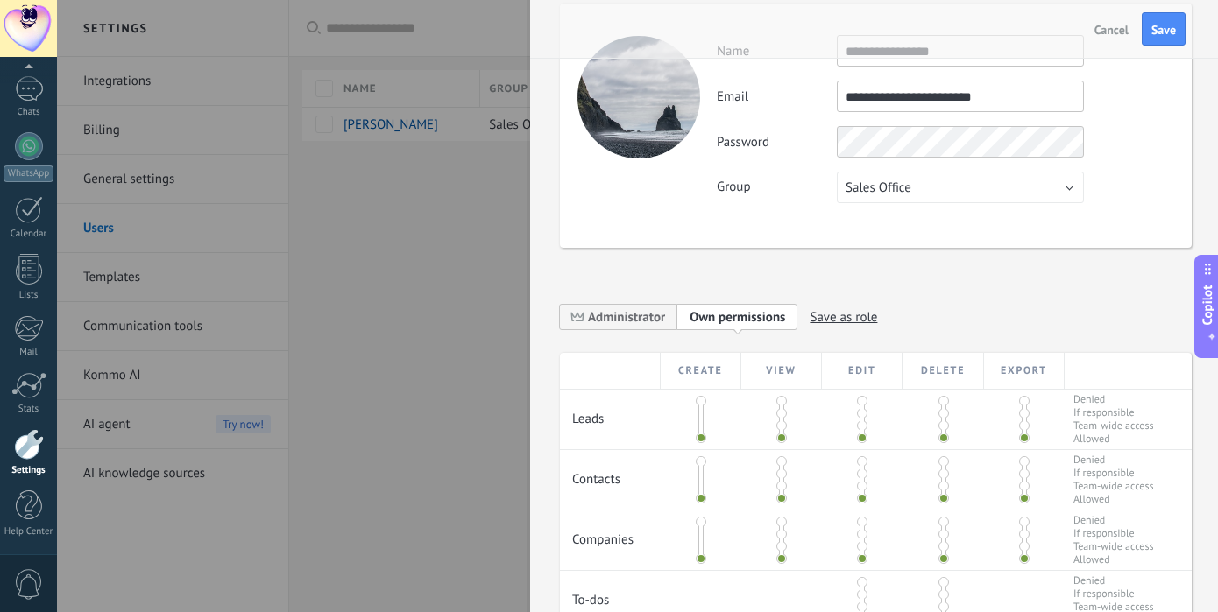
scroll to position [18, 0]
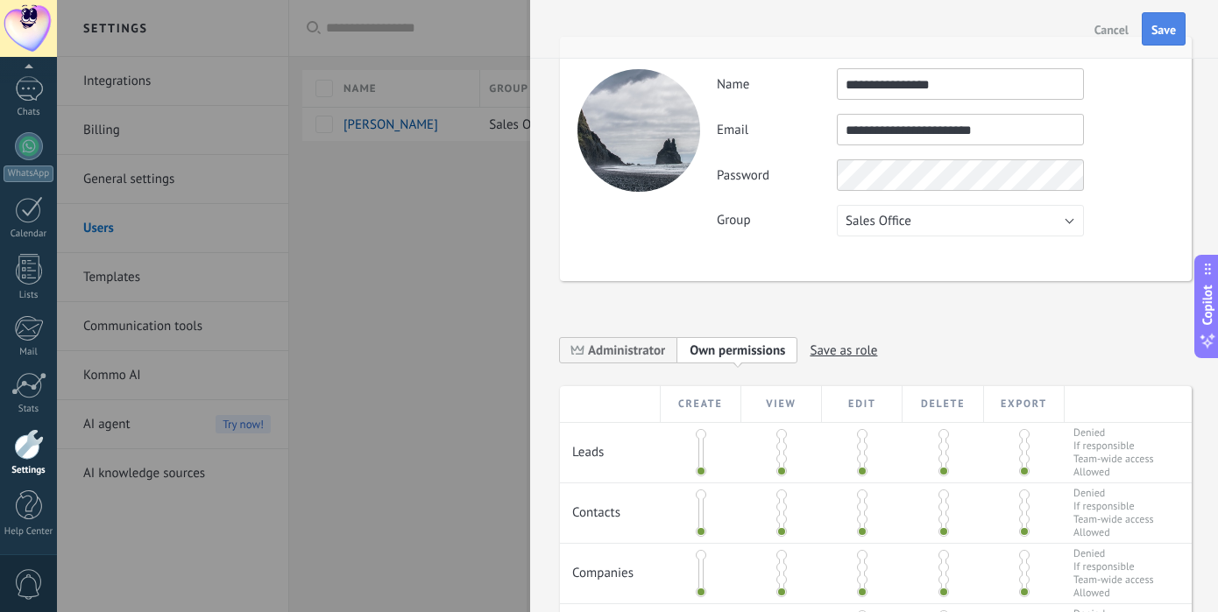
click at [1174, 41] on button "Save" at bounding box center [1163, 28] width 44 height 33
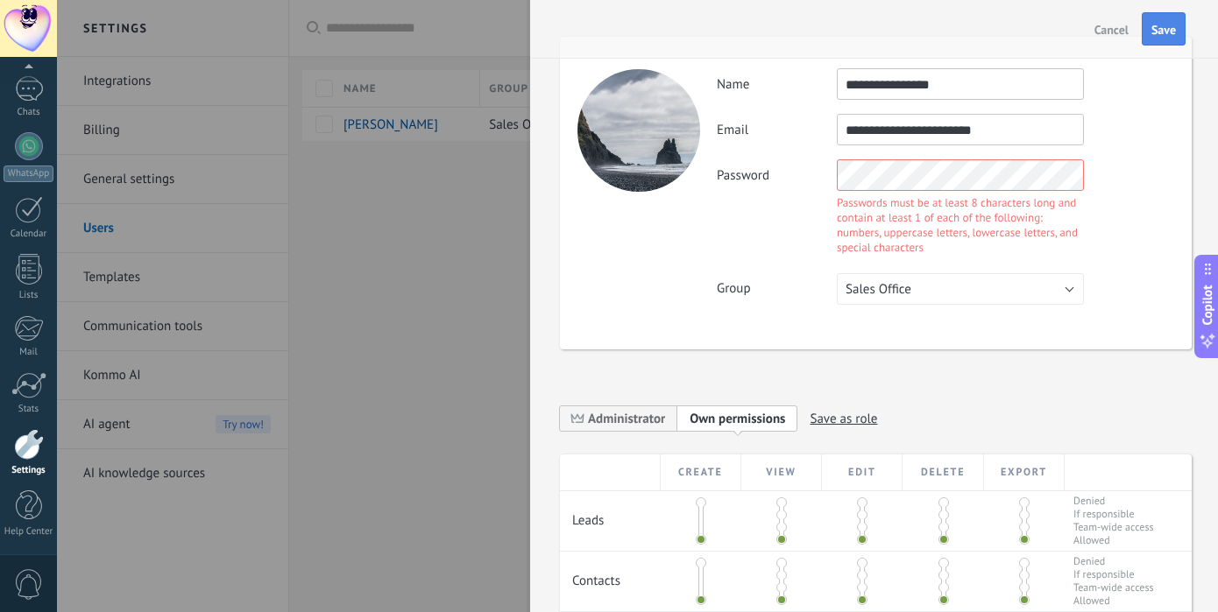
click at [1158, 39] on button "Save" at bounding box center [1163, 28] width 44 height 33
click at [782, 168] on div "Password Passwords must be at least 8 characters long and contain at least 1 of…" at bounding box center [945, 209] width 456 height 100
click at [694, 235] on div "**********" at bounding box center [876, 193] width 632 height 313
click at [773, 256] on div "Password Passwords must be at least 8 characters long and contain at least 1 of…" at bounding box center [945, 209] width 456 height 100
click at [1169, 28] on span "Save" at bounding box center [1163, 30] width 25 height 12
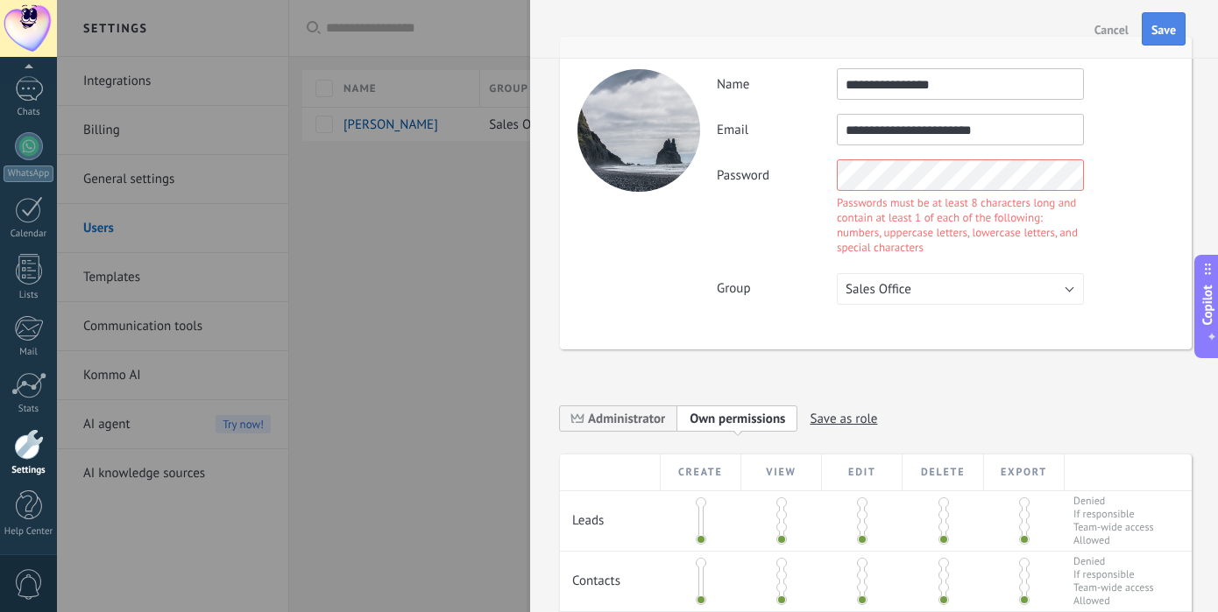
click at [1169, 28] on span "Save" at bounding box center [1163, 30] width 25 height 12
click at [1168, 28] on span "Save" at bounding box center [1163, 30] width 25 height 12
click at [1167, 28] on span "Save" at bounding box center [1163, 30] width 25 height 12
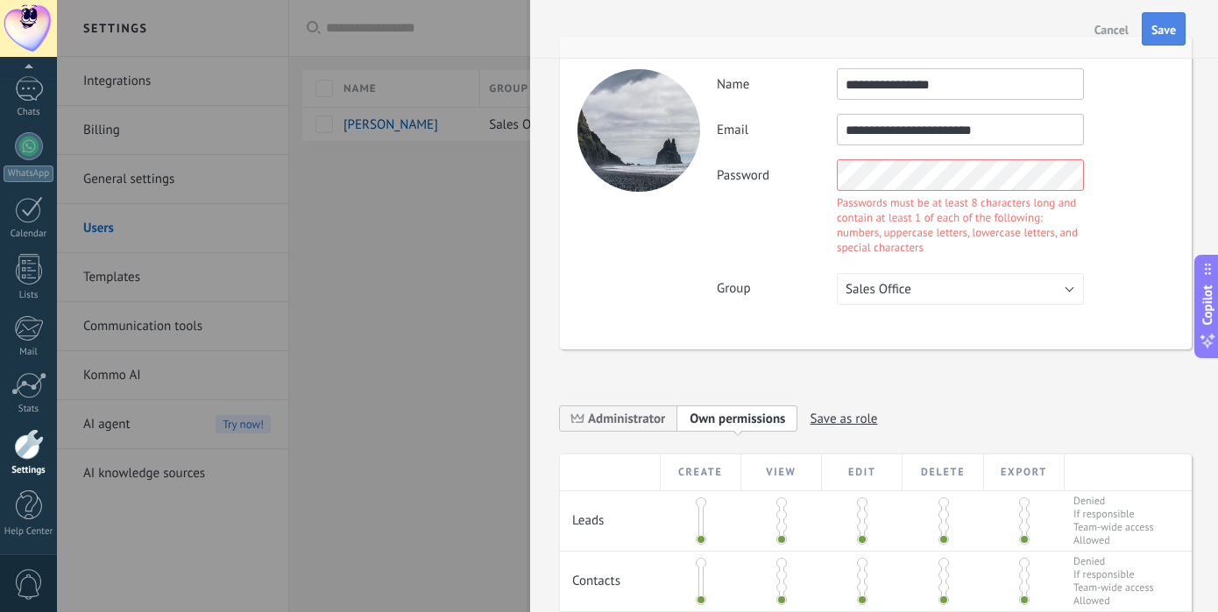
click at [1167, 28] on span "Save" at bounding box center [1163, 30] width 25 height 12
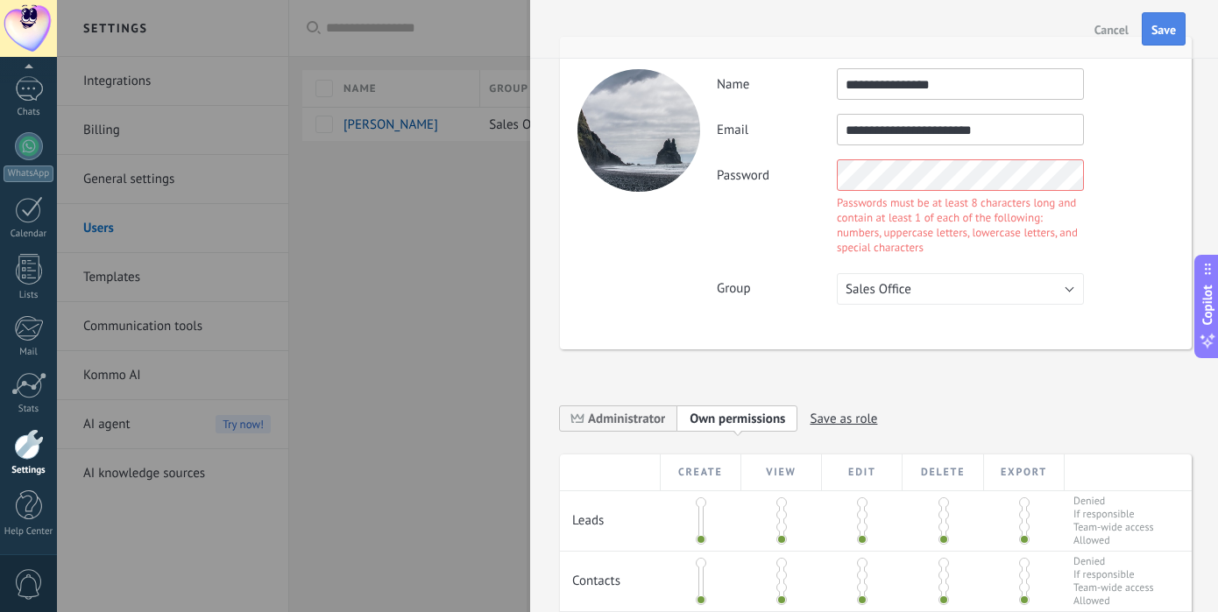
click at [1167, 28] on span "Save" at bounding box center [1163, 30] width 25 height 12
click at [1166, 28] on span "Save" at bounding box center [1163, 30] width 25 height 12
click at [1168, 26] on span "Save" at bounding box center [1163, 30] width 25 height 12
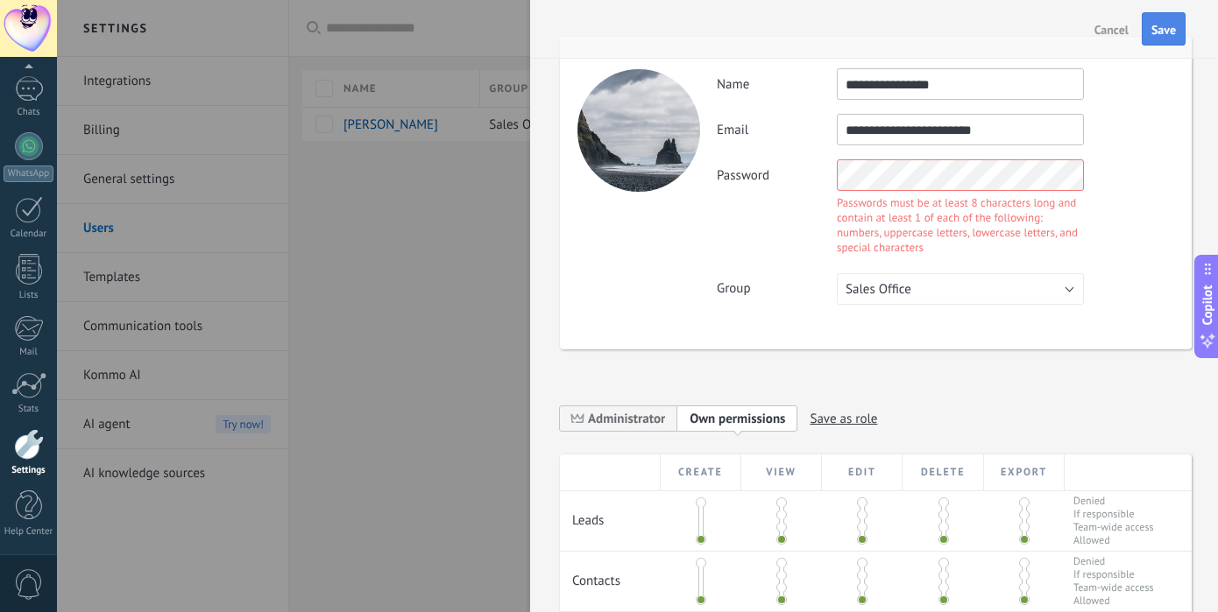
click at [1168, 26] on span "Save" at bounding box center [1163, 30] width 25 height 12
click at [1169, 24] on span "Save" at bounding box center [1163, 30] width 25 height 12
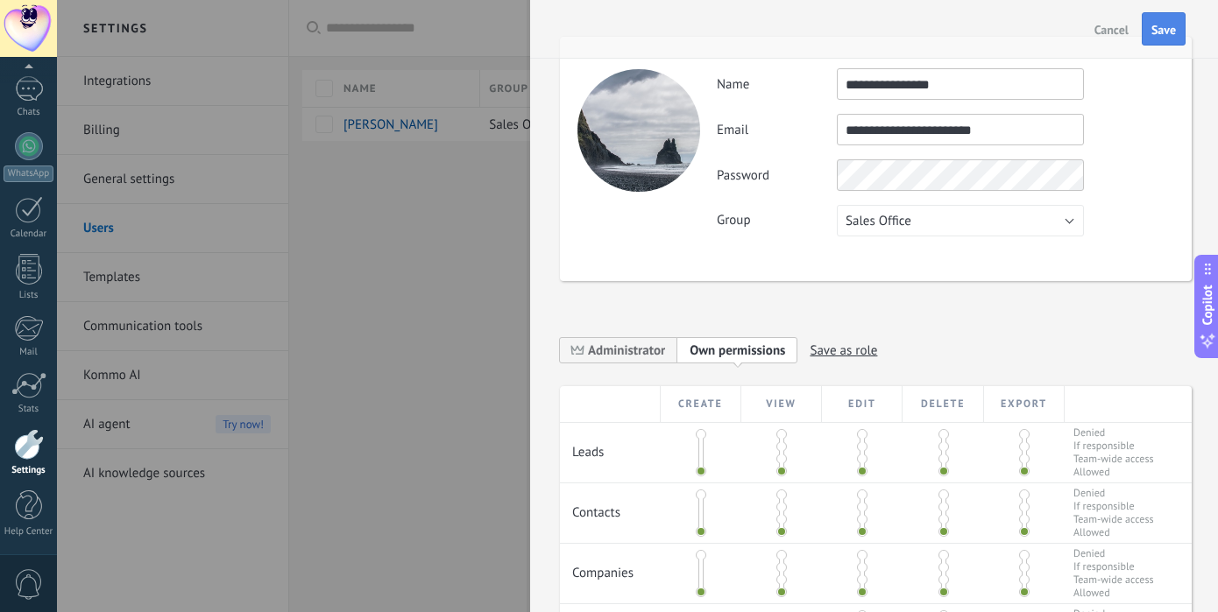
click at [1158, 25] on span "Save" at bounding box center [1163, 30] width 25 height 12
